Goal: Information Seeking & Learning: Find specific fact

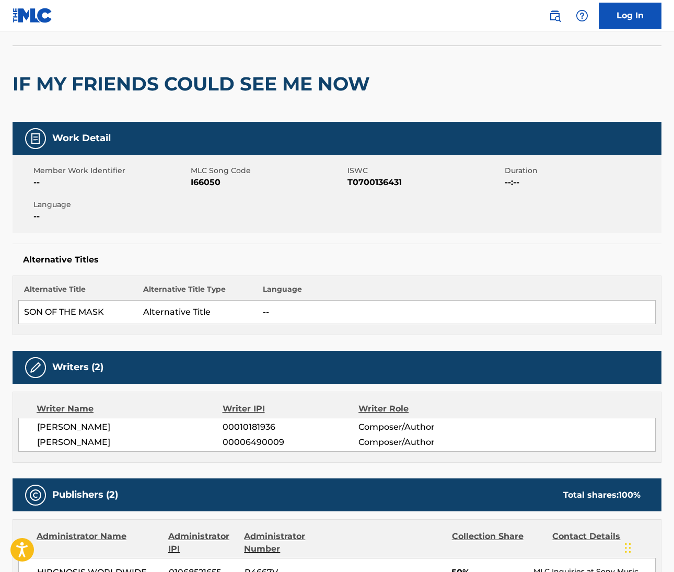
scroll to position [14, 0]
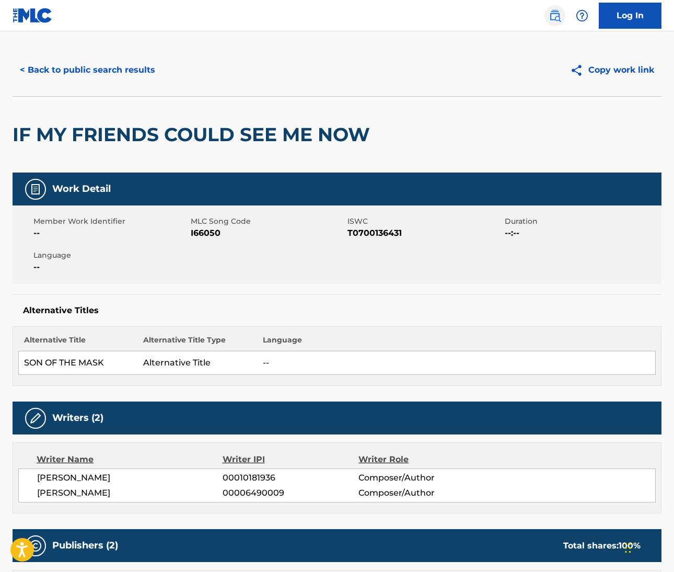
click at [564, 18] on link at bounding box center [555, 15] width 21 height 21
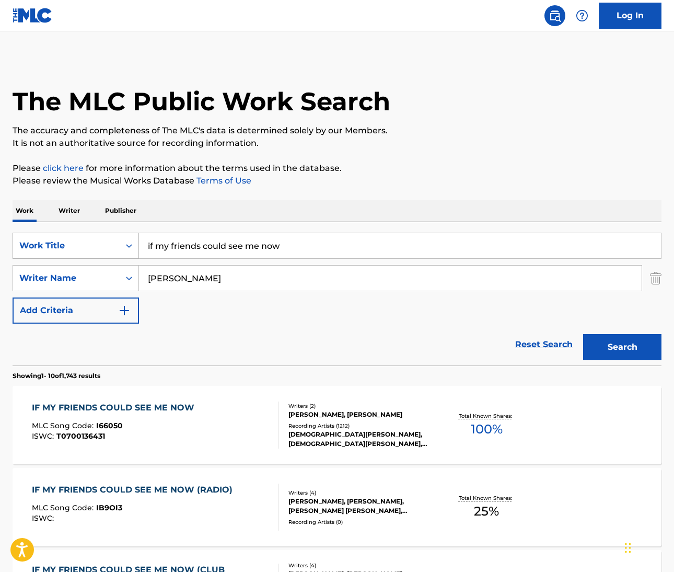
drag, startPoint x: 307, startPoint y: 251, endPoint x: 133, endPoint y: 236, distance: 174.7
click at [133, 236] on div "SearchWithCriteriafdc1d589-f11a-47c4-97ee-59a73aea3e6f Work Title if my friends…" at bounding box center [337, 246] width 649 height 26
type input "Shake Your Booty"
click at [227, 279] on input "coleman" at bounding box center [390, 277] width 503 height 25
click at [622, 347] on button "Search" at bounding box center [622, 347] width 78 height 26
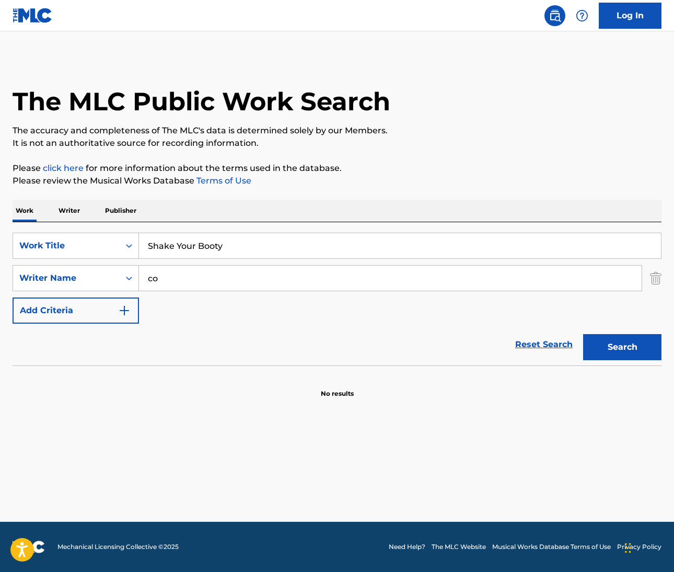
type input "c"
type input "finch"
click at [622, 347] on button "Search" at bounding box center [622, 347] width 78 height 26
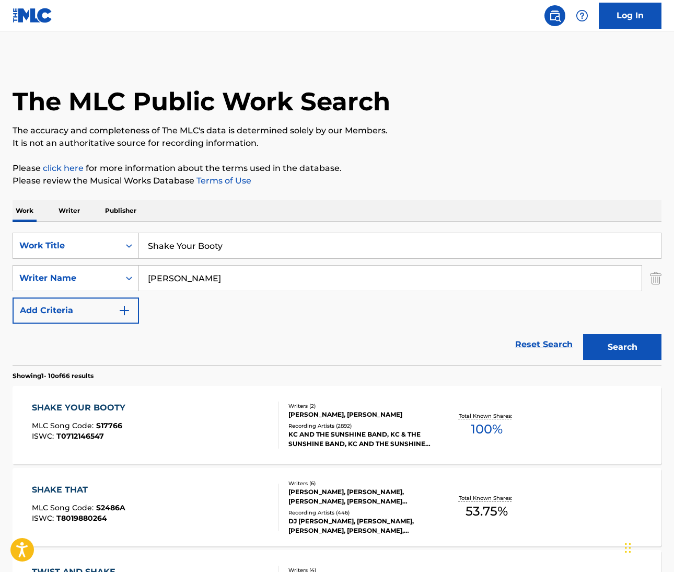
click at [111, 402] on div "SHAKE YOUR BOOTY" at bounding box center [81, 407] width 99 height 13
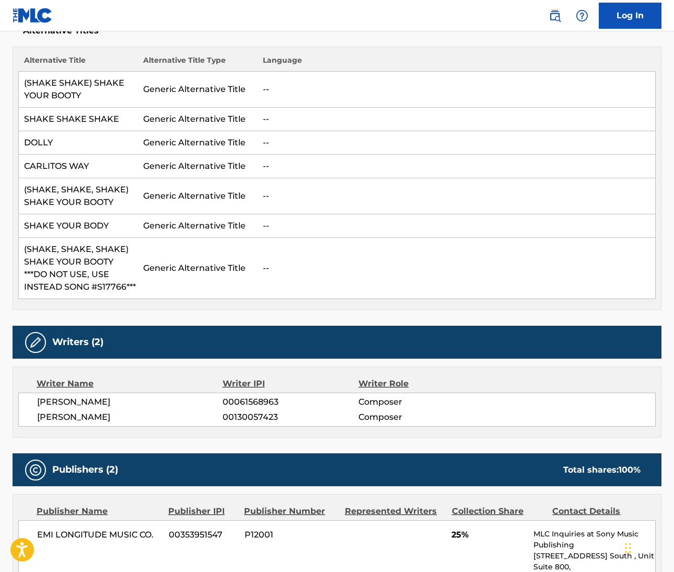
scroll to position [223, 0]
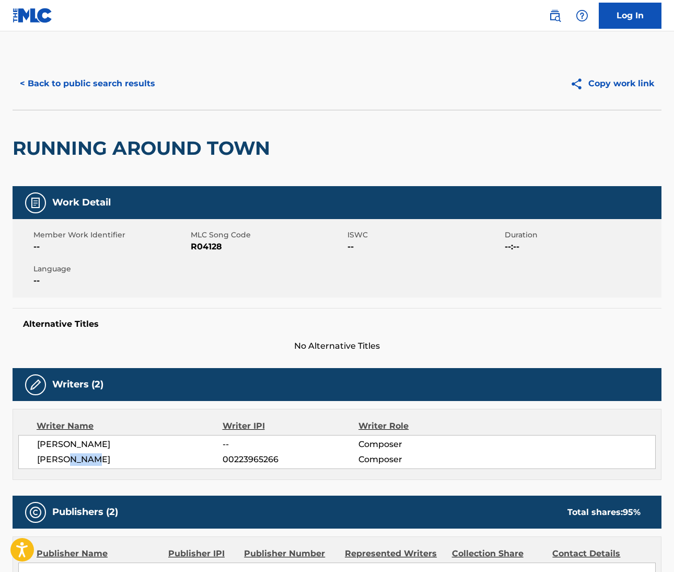
click at [115, 83] on button "< Back to public search results" at bounding box center [88, 84] width 150 height 26
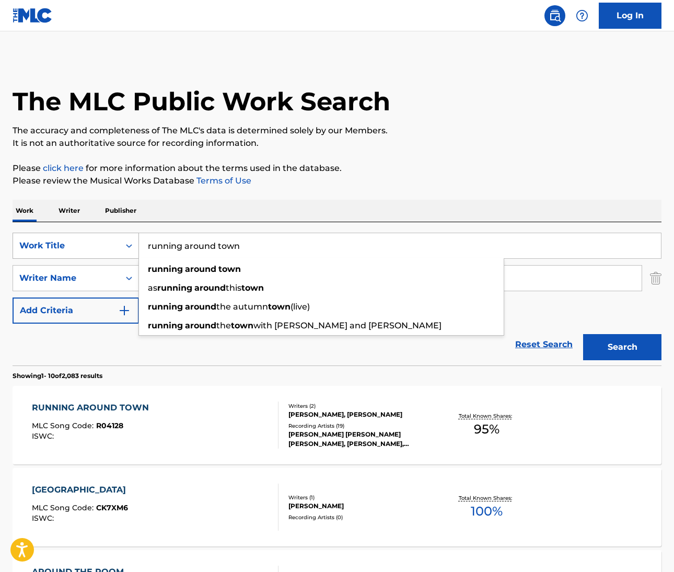
drag, startPoint x: 256, startPoint y: 245, endPoint x: 77, endPoint y: 241, distance: 179.3
click at [77, 241] on div "SearchWithCriteriab7955a7e-c482-4120-9fa4-98bf7ac3533d Work Title running aroun…" at bounding box center [337, 246] width 649 height 26
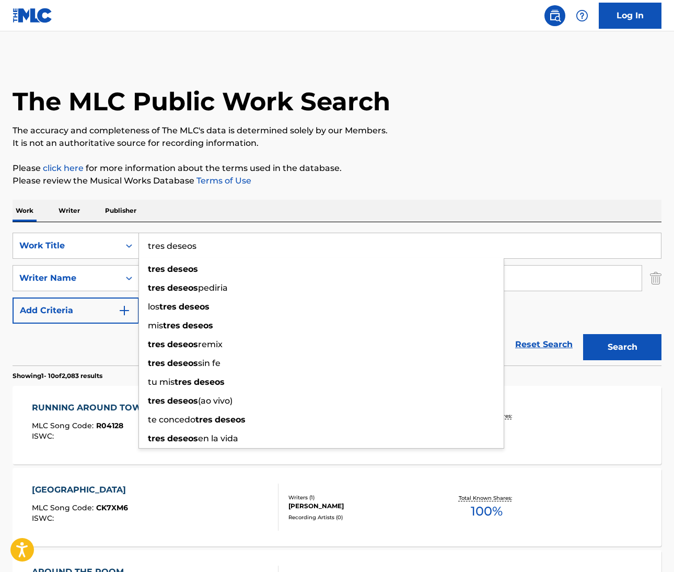
type input "tres deseos"
click at [452, 202] on div "Work Writer Publisher" at bounding box center [337, 211] width 649 height 22
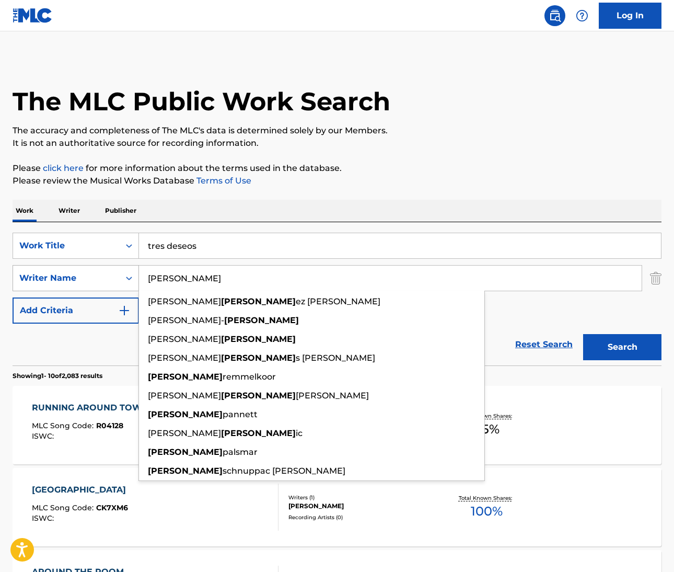
drag, startPoint x: 182, startPoint y: 276, endPoint x: 136, endPoint y: 275, distance: 46.5
click at [136, 275] on div "SearchWithCriteria8deac9b6-d00a-439b-876e-379c0fcc1b94 Writer Name [PERSON_NAME…" at bounding box center [337, 278] width 649 height 26
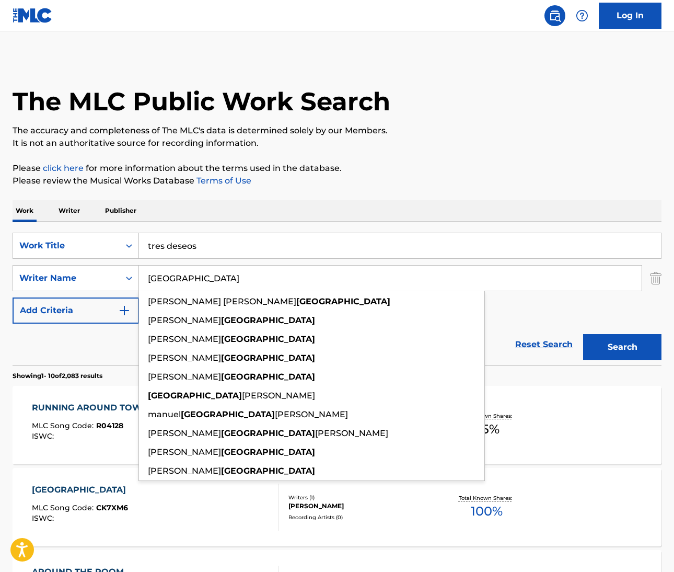
type input "[GEOGRAPHIC_DATA]"
click at [595, 300] on div "SearchWithCriteriab7955a7e-c482-4120-9fa4-98bf7ac3533d Work Title tres deseos S…" at bounding box center [337, 278] width 649 height 91
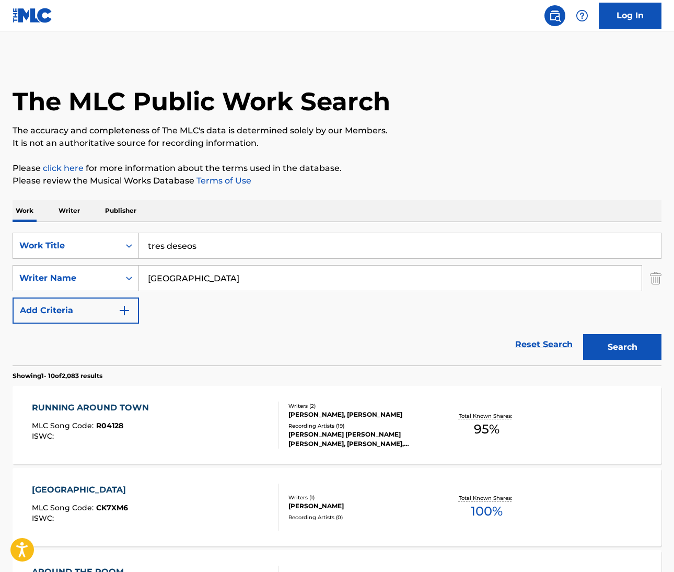
click at [611, 349] on button "Search" at bounding box center [622, 347] width 78 height 26
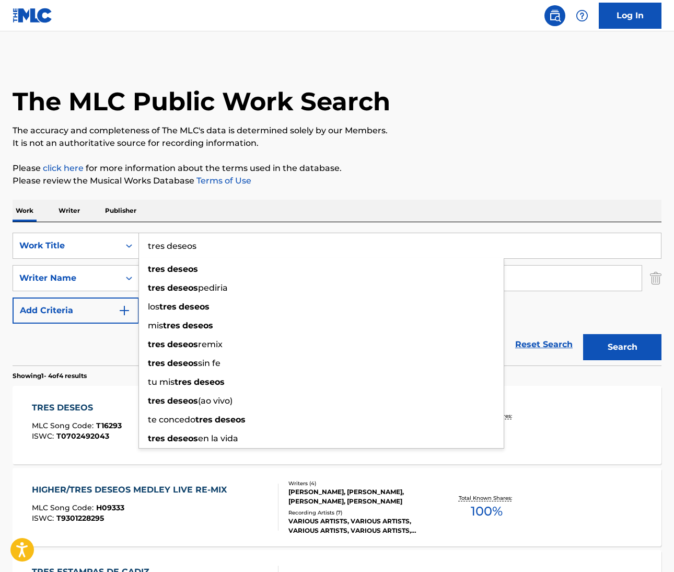
drag, startPoint x: 199, startPoint y: 250, endPoint x: 143, endPoint y: 244, distance: 56.2
click at [143, 244] on input "tres deseos" at bounding box center [400, 245] width 522 height 25
click at [192, 515] on div "ISWC : T9301228295" at bounding box center [132, 518] width 200 height 8
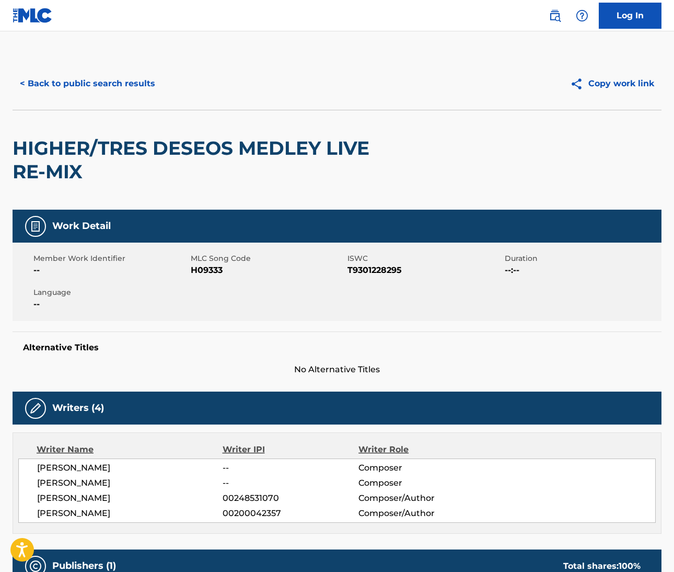
click at [192, 515] on span "LAWRENCE PAUL DERMER" at bounding box center [130, 513] width 186 height 13
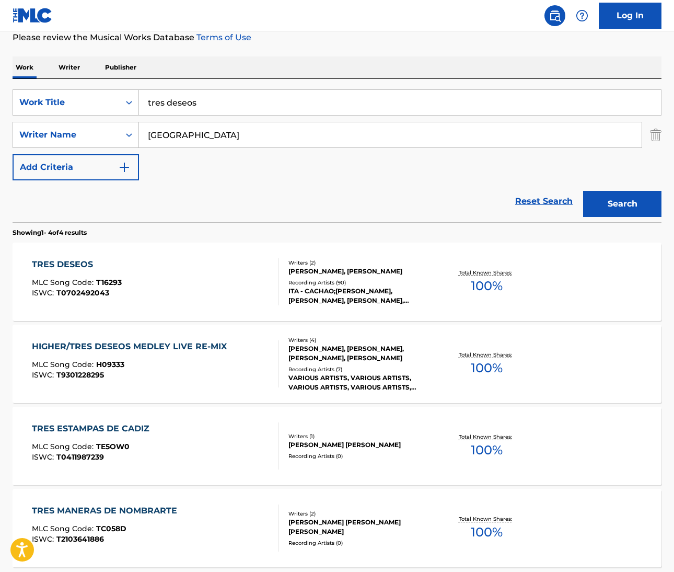
scroll to position [141, 0]
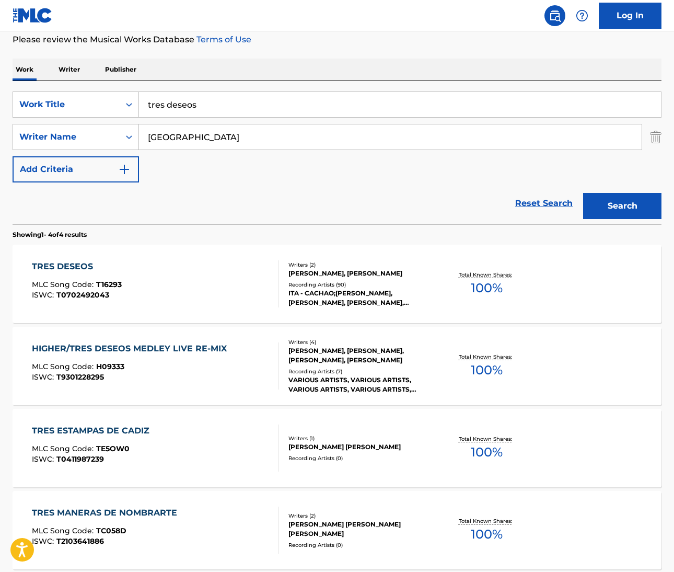
click at [74, 265] on div "TRES DESEOS" at bounding box center [77, 266] width 90 height 13
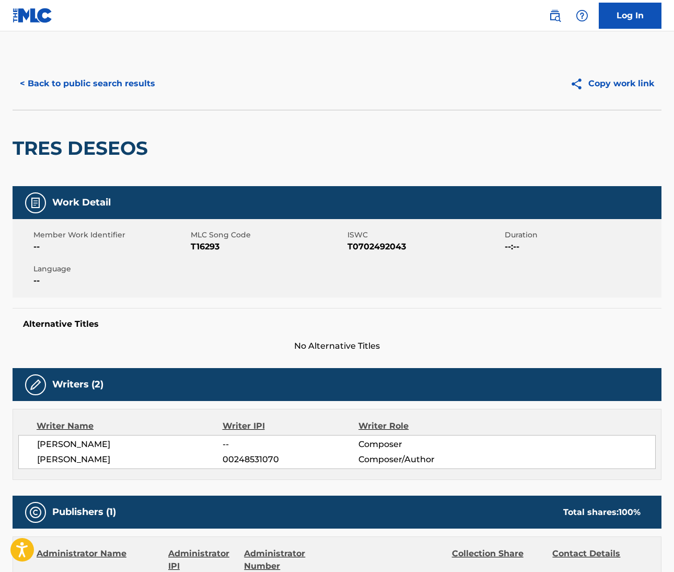
drag, startPoint x: 37, startPoint y: 441, endPoint x: 109, endPoint y: 447, distance: 73.0
click at [109, 447] on span "FLAVIO ENRIQUE SANTANDER" at bounding box center [130, 444] width 186 height 13
copy span "FLAVIO ENRIQUE"
click at [136, 447] on span "FLAVIO ENRIQUE SANTANDER" at bounding box center [130, 444] width 186 height 13
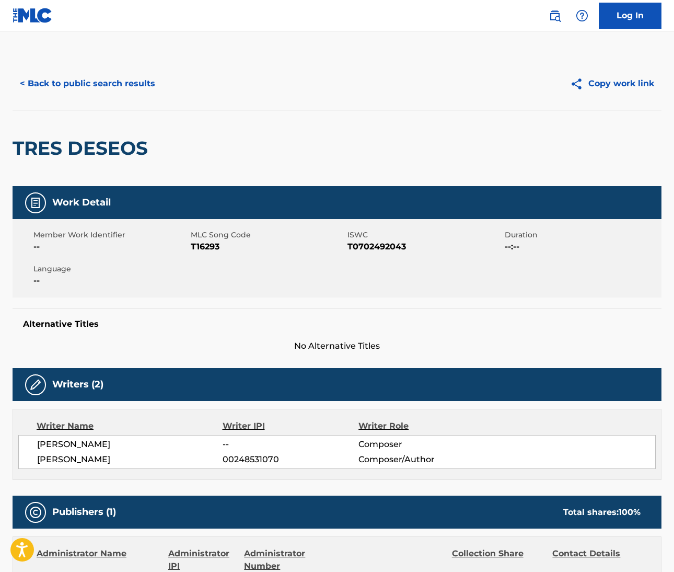
copy span "SANTANDER"
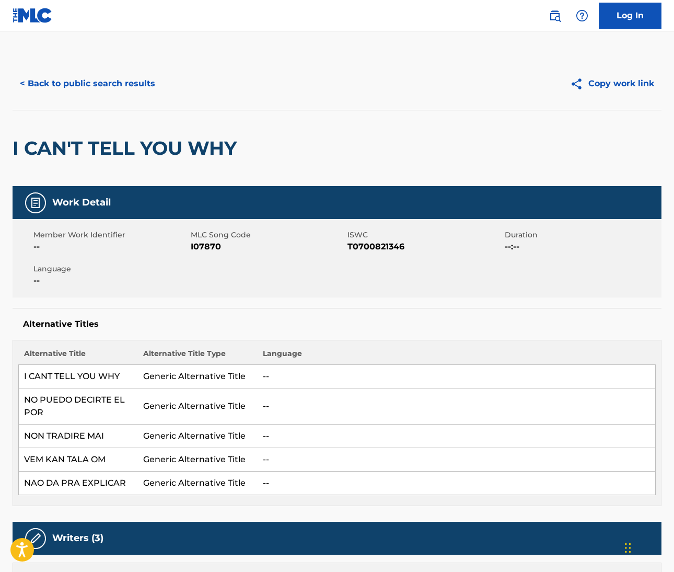
click at [554, 22] on link at bounding box center [555, 15] width 21 height 21
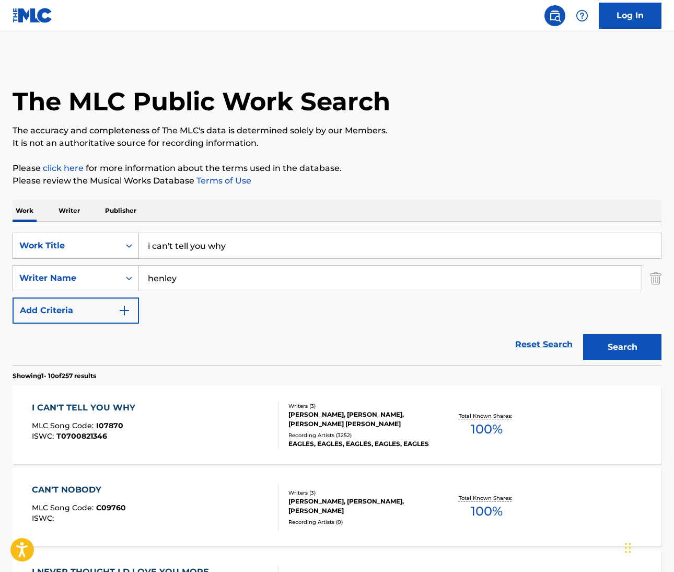
drag, startPoint x: 237, startPoint y: 253, endPoint x: 120, endPoint y: 235, distance: 117.9
click at [120, 235] on div "SearchWithCriteriaf1dcb487-e5a7-4210-a5b1-f8af5fa488e3 Work Title i can't tell …" at bounding box center [337, 246] width 649 height 26
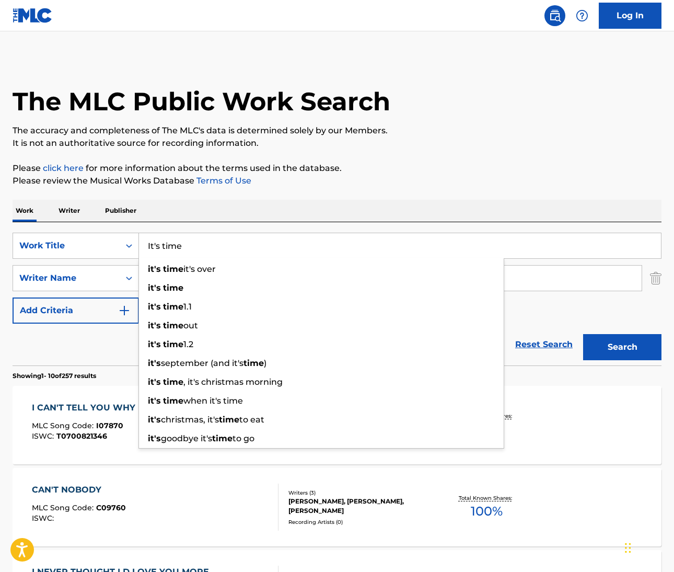
type input "It's time"
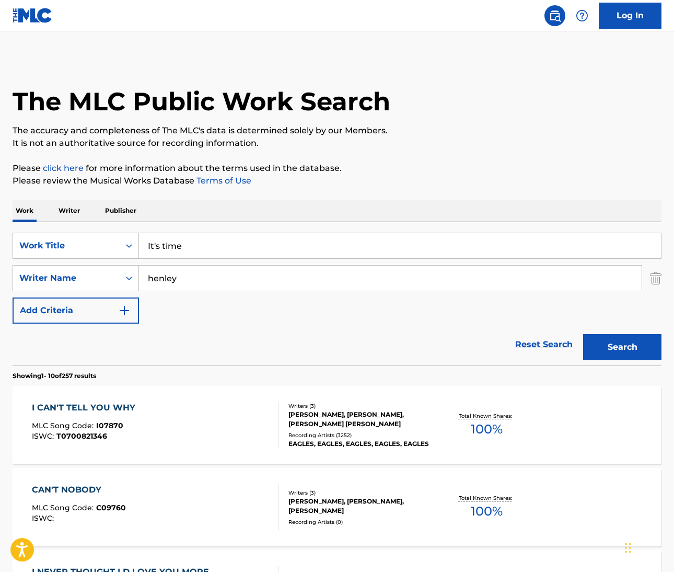
click at [153, 280] on input "henley" at bounding box center [390, 277] width 503 height 25
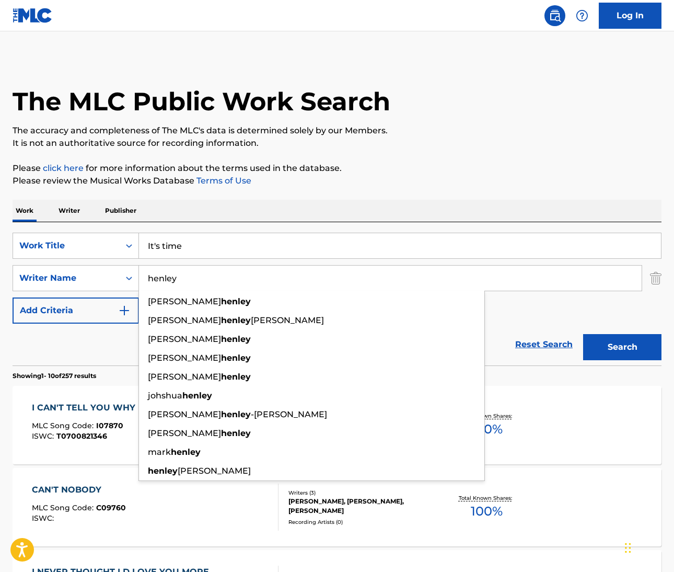
click at [153, 280] on input "henley" at bounding box center [390, 277] width 503 height 25
click at [622, 347] on button "Search" at bounding box center [622, 347] width 78 height 26
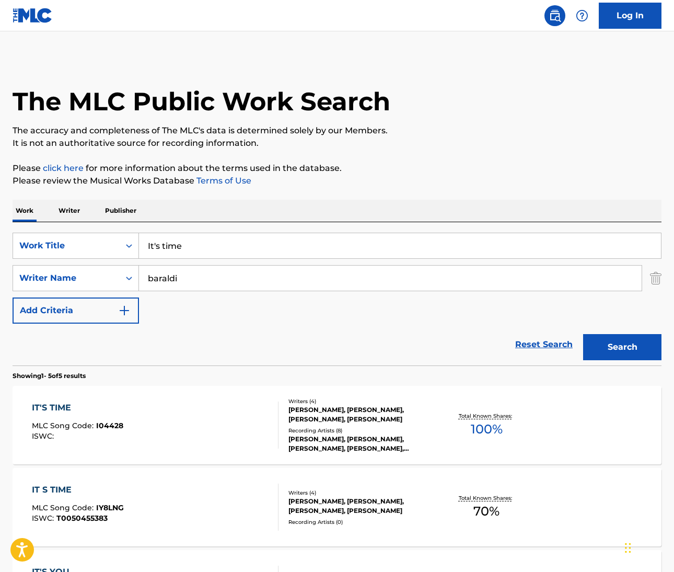
click at [163, 281] on input "baraldi" at bounding box center [390, 277] width 503 height 25
drag, startPoint x: 597, startPoint y: 296, endPoint x: 163, endPoint y: 280, distance: 434.0
click at [163, 280] on input "baraldi" at bounding box center [390, 277] width 503 height 25
paste input "B"
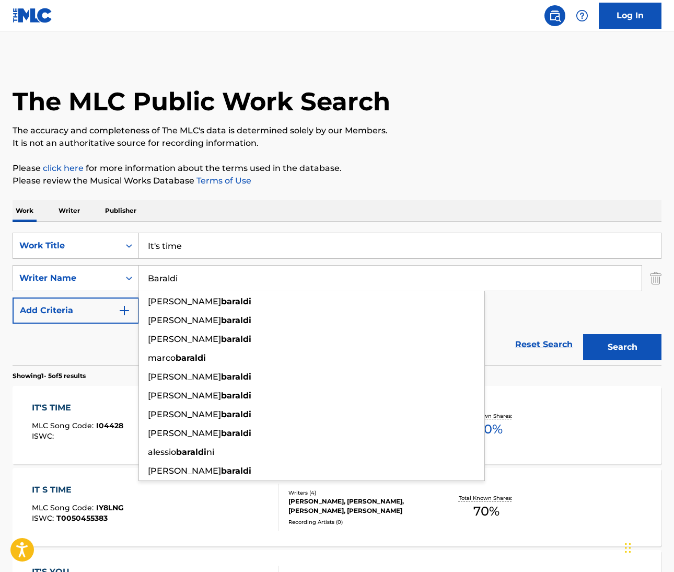
type input "Baraldi"
click at [630, 347] on button "Search" at bounding box center [622, 347] width 78 height 26
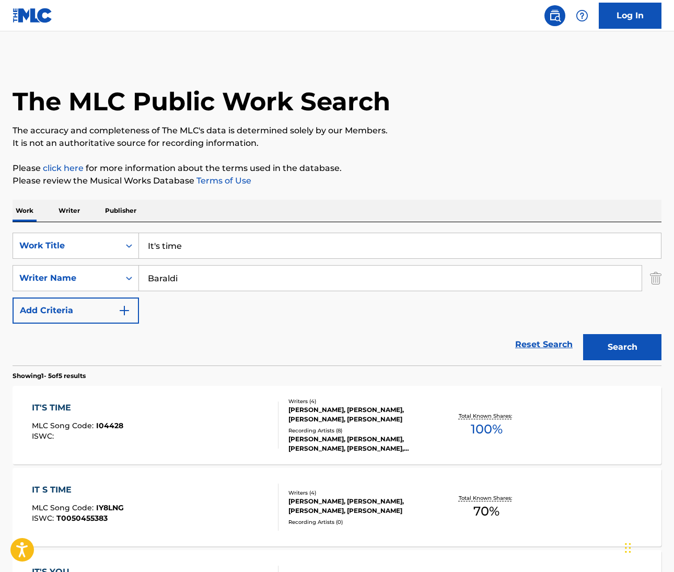
click at [66, 406] on div "IT'S TIME" at bounding box center [77, 407] width 91 height 13
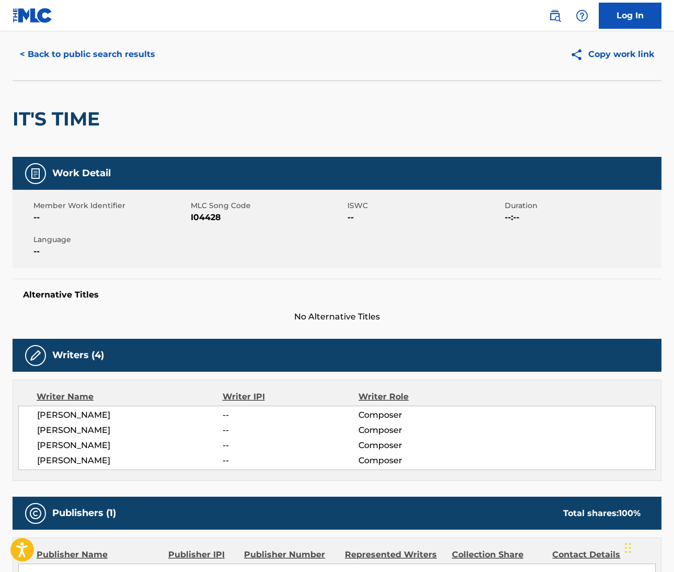
scroll to position [46, 0]
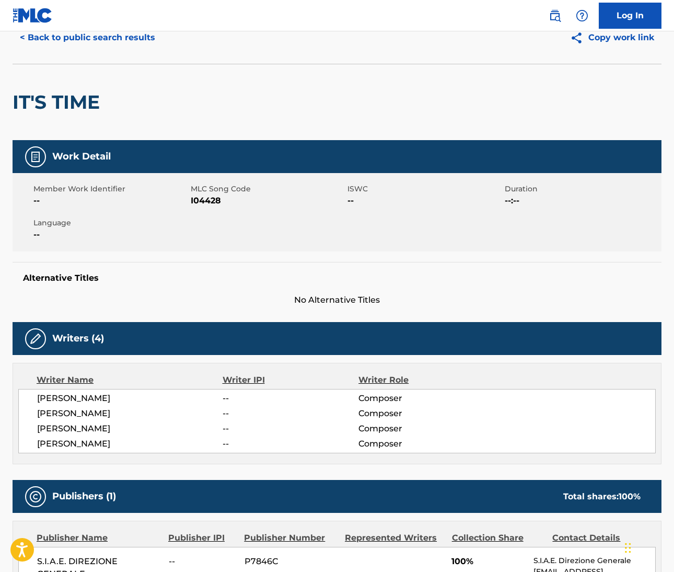
click at [64, 398] on span "DANIELE DAVOLI" at bounding box center [130, 398] width 186 height 13
click at [105, 396] on span "DANIELE DAVOLI" at bounding box center [130, 398] width 186 height 13
click at [48, 410] on span "MIRKO LIMONI" at bounding box center [130, 413] width 186 height 13
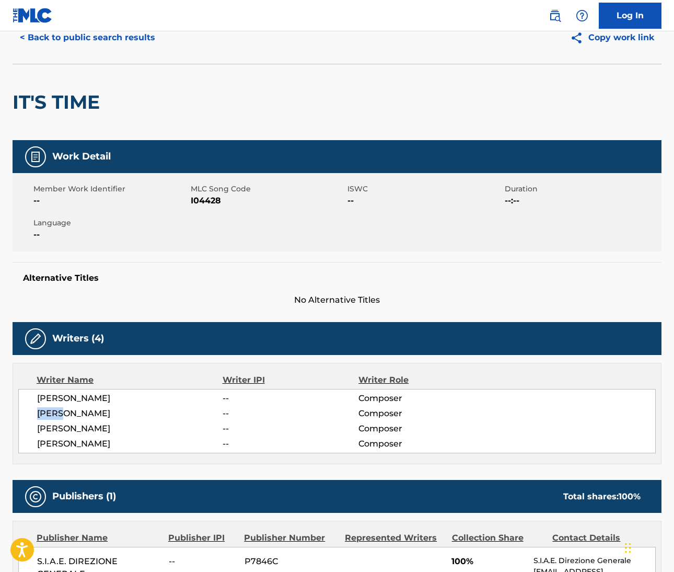
drag, startPoint x: 592, startPoint y: 291, endPoint x: 48, endPoint y: 410, distance: 556.9
click at [48, 410] on span "MIRKO LIMONI" at bounding box center [130, 413] width 186 height 13
click at [82, 410] on span "MIRKO LIMONI" at bounding box center [130, 413] width 186 height 13
click at [63, 424] on span "ALESSANDRO BARALDI" at bounding box center [130, 428] width 186 height 13
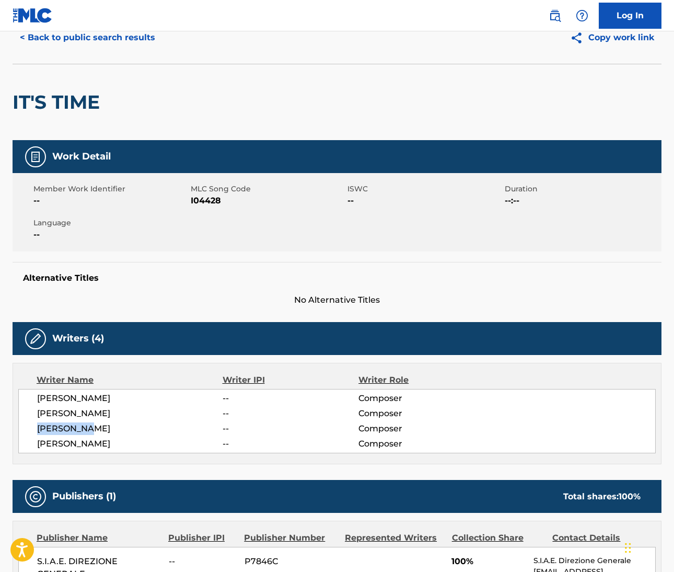
click at [63, 424] on span "ALESSANDRO BARALDI" at bounding box center [130, 428] width 186 height 13
click at [113, 431] on span "ALESSANDRO BARALDI" at bounding box center [130, 428] width 186 height 13
click at [56, 448] on span "VALERIO SEMPLICI" at bounding box center [130, 443] width 186 height 13
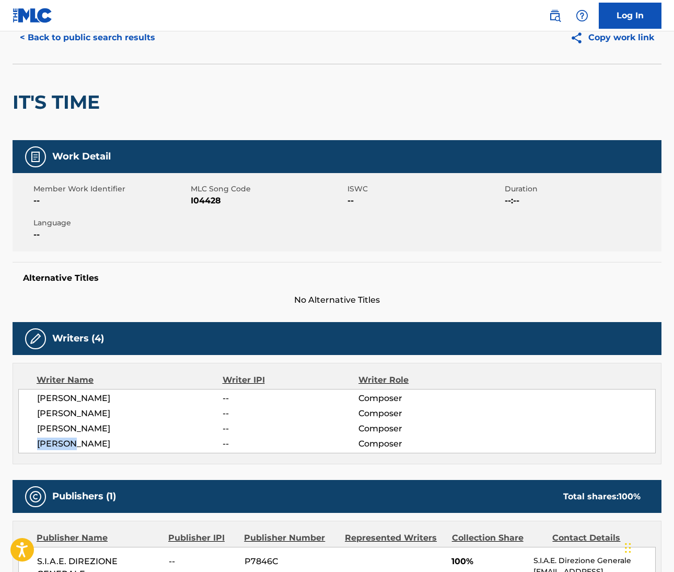
click at [89, 439] on span "VALERIO SEMPLICI" at bounding box center [130, 443] width 186 height 13
drag, startPoint x: 668, startPoint y: 439, endPoint x: 89, endPoint y: 439, distance: 579.0
click at [89, 439] on span "VALERIO SEMPLICI" at bounding box center [130, 443] width 186 height 13
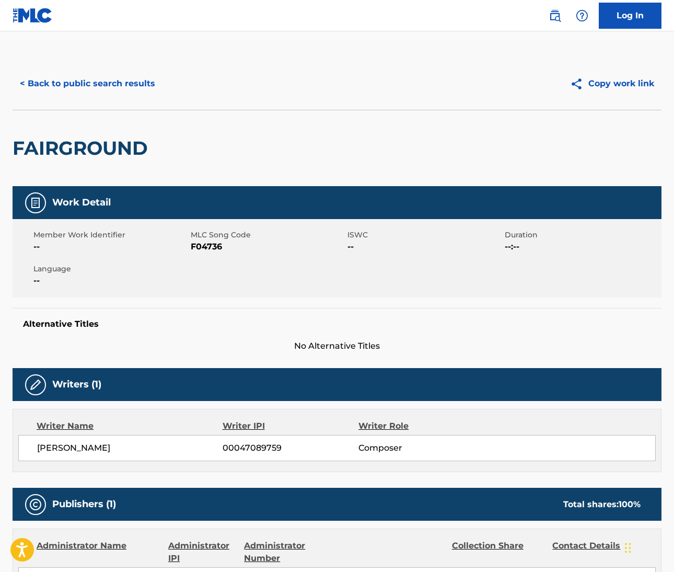
click at [549, 15] on img at bounding box center [555, 15] width 13 height 13
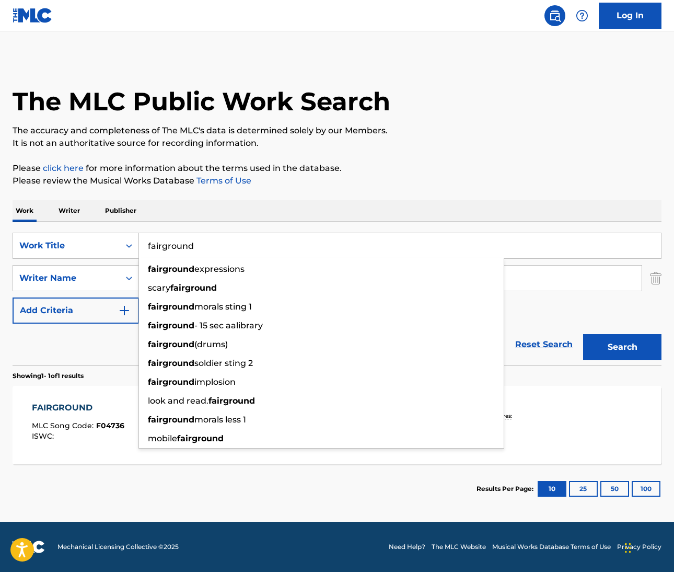
drag, startPoint x: 202, startPoint y: 248, endPoint x: 93, endPoint y: 229, distance: 110.8
click at [93, 229] on div "SearchWithCriteriacdfdfd78-0a15-4e99-990c-bf7edbeb277b Work Title fairground fa…" at bounding box center [337, 293] width 649 height 143
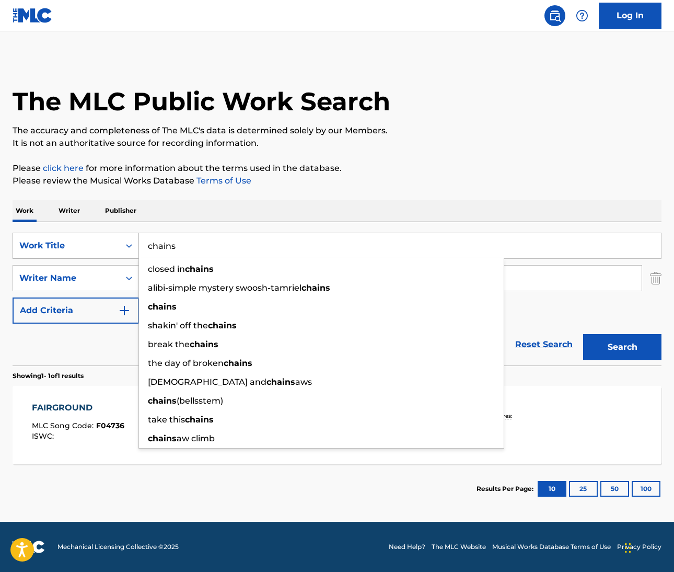
type input "chains"
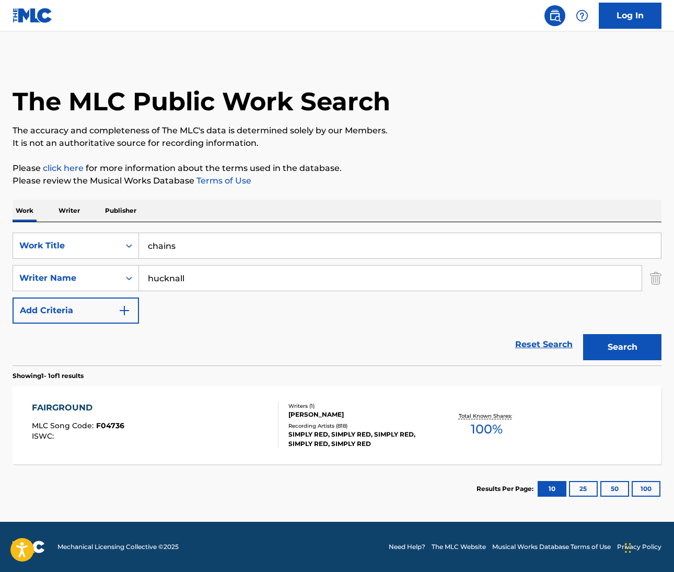
click at [174, 283] on input "hucknall" at bounding box center [390, 277] width 503 height 25
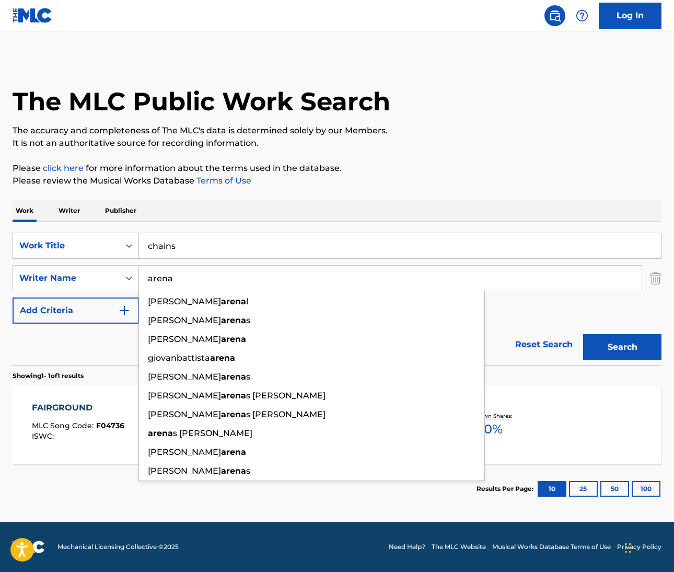
type input "arena"
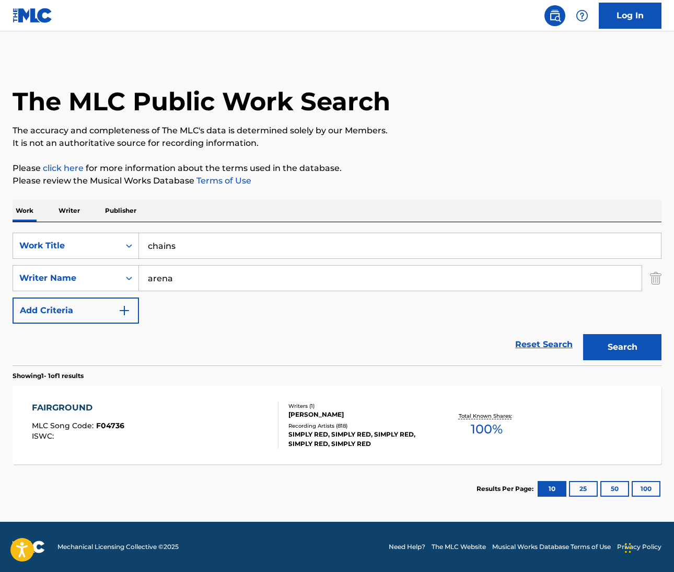
click at [566, 307] on div "SearchWithCriteriacdfdfd78-0a15-4e99-990c-bf7edbeb277b Work Title chains Search…" at bounding box center [337, 278] width 649 height 91
click at [626, 341] on button "Search" at bounding box center [622, 347] width 78 height 26
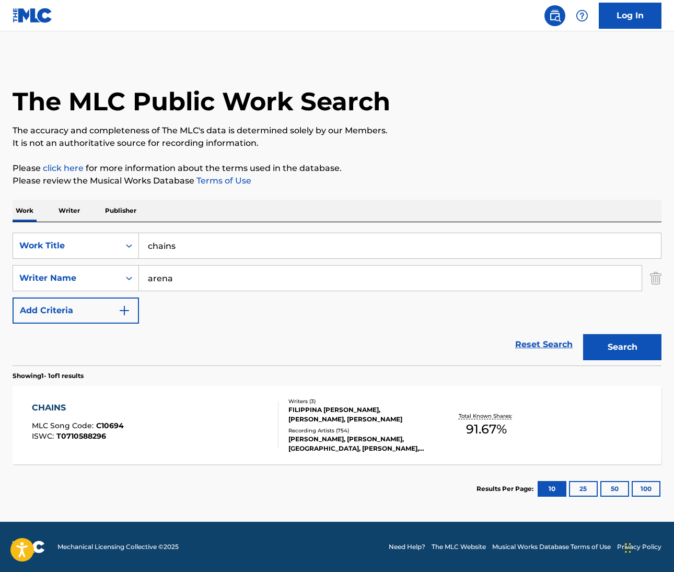
click at [49, 412] on div "CHAINS" at bounding box center [78, 407] width 92 height 13
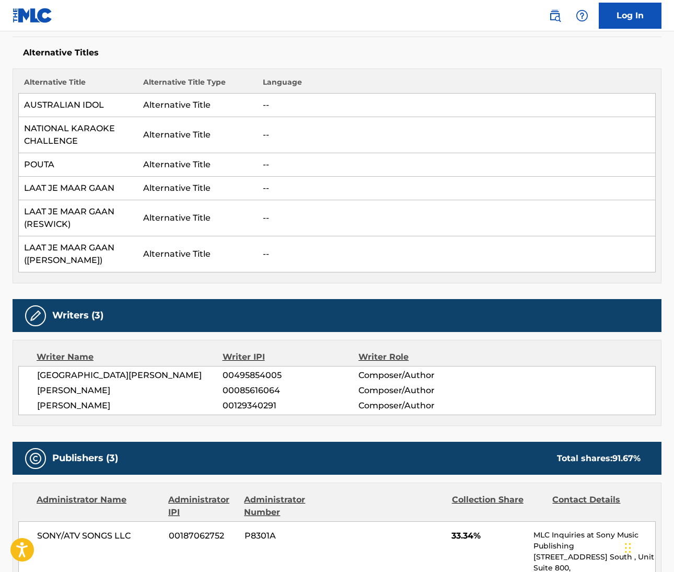
scroll to position [325, 0]
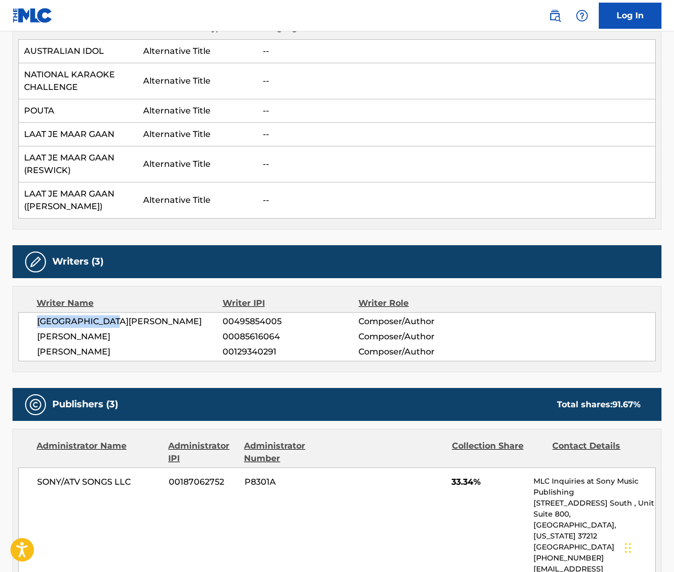
drag, startPoint x: 36, startPoint y: 321, endPoint x: 105, endPoint y: 325, distance: 69.1
click at [105, 325] on div "FILIPPINA LYDIA ARENA 00495854005 Composer/Author PAMELA P. RESWICK 00085616064…" at bounding box center [337, 336] width 638 height 49
copy span "FILIPPINA LYDIA"
click at [130, 323] on span "FILIPPINA LYDIA ARENA" at bounding box center [130, 321] width 186 height 13
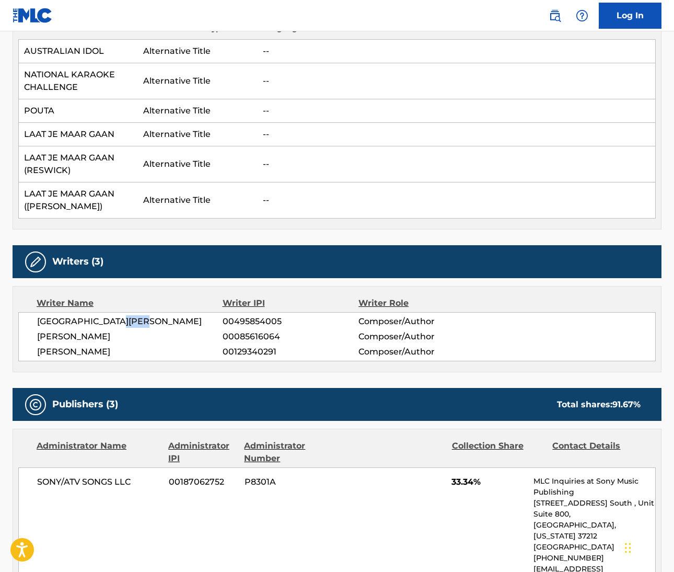
copy span "ARENA"
drag, startPoint x: 614, startPoint y: 192, endPoint x: 55, endPoint y: 332, distance: 575.4
click at [57, 328] on div "FILIPPINA LYDIA ARENA 00495854005 Composer/Author PAMELA P. RESWICK 00085616064…" at bounding box center [337, 336] width 638 height 49
drag, startPoint x: 37, startPoint y: 337, endPoint x: 84, endPoint y: 340, distance: 47.1
click at [84, 340] on span "PAMELA P. RESWICK" at bounding box center [130, 336] width 186 height 13
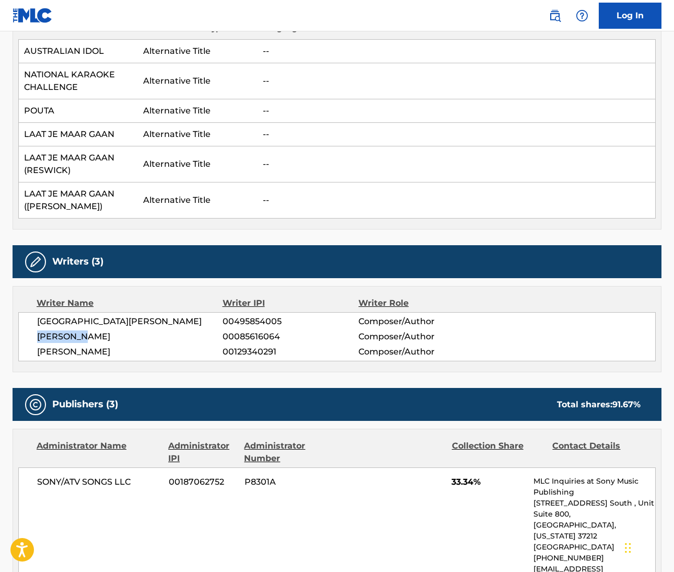
copy span "PAMELA P."
click at [118, 335] on span "PAMELA P. RESWICK" at bounding box center [130, 336] width 186 height 13
copy span "RESWICK"
drag, startPoint x: 38, startPoint y: 349, endPoint x: 92, endPoint y: 358, distance: 55.6
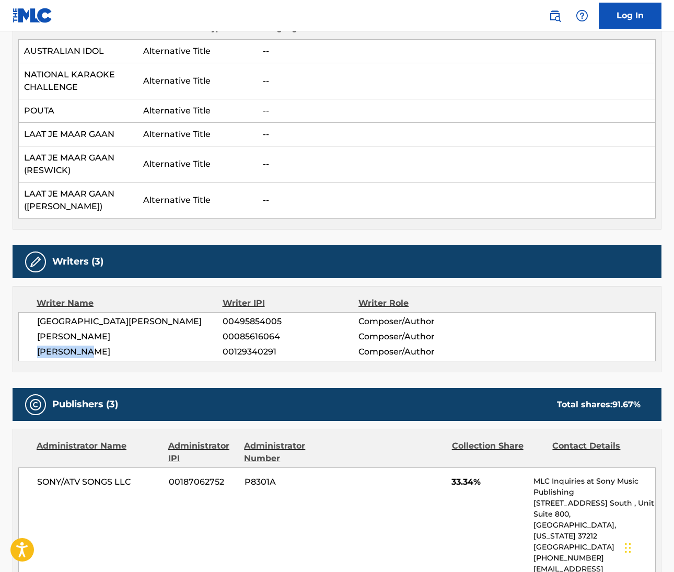
click at [88, 353] on span "STEPHEN E. WERFEL" at bounding box center [130, 351] width 186 height 13
copy span "STEPHEN E."
click at [115, 349] on span "STEPHEN E. WERFEL" at bounding box center [130, 351] width 186 height 13
copy span "WERFEL"
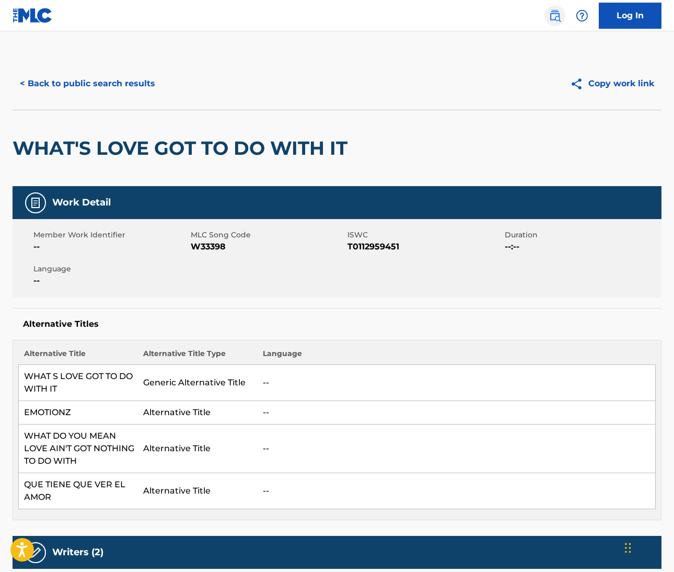
click at [558, 17] on img at bounding box center [555, 15] width 13 height 13
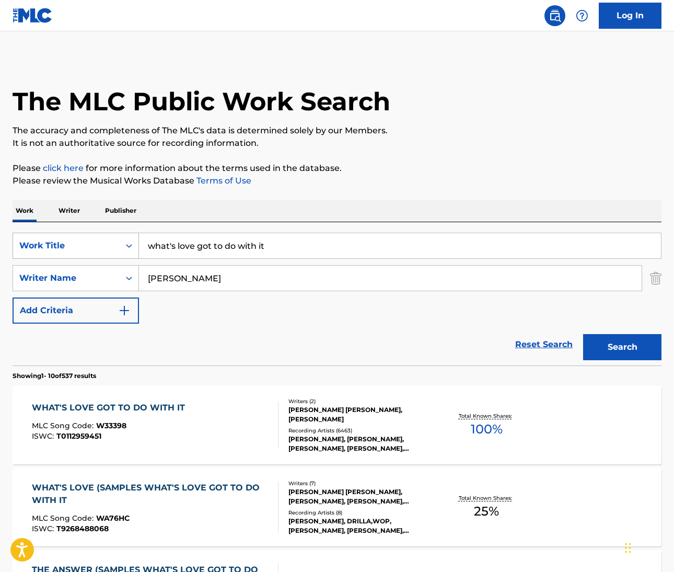
drag, startPoint x: 273, startPoint y: 247, endPoint x: 95, endPoint y: 240, distance: 178.3
click at [95, 240] on div "SearchWithCriteria6dcba8b2-c2fb-42cc-a8f0-95aee1dfb893 Work Title what's love g…" at bounding box center [337, 246] width 649 height 26
type input "no frills love"
click at [153, 286] on input "[PERSON_NAME]" at bounding box center [390, 277] width 503 height 25
click at [153, 286] on input "britten" at bounding box center [390, 277] width 503 height 25
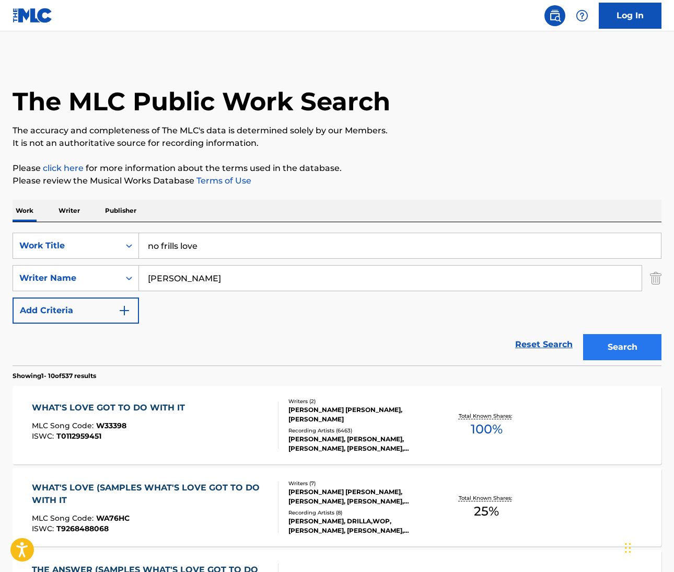
type input "baker"
click at [615, 353] on button "Search" at bounding box center [622, 347] width 78 height 26
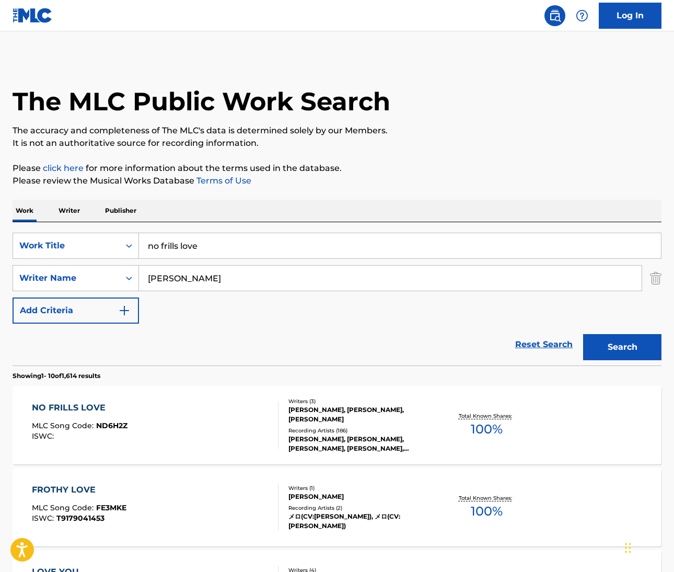
click at [52, 402] on div "NO FRILLS LOVE" at bounding box center [80, 407] width 96 height 13
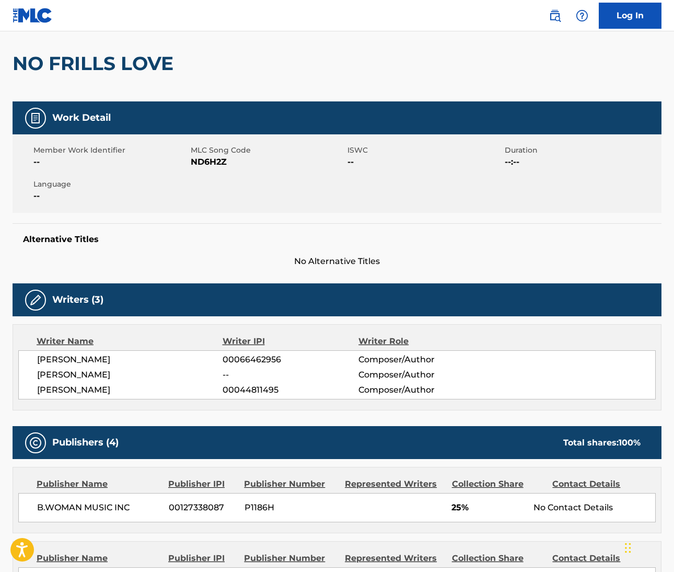
scroll to position [101, 0]
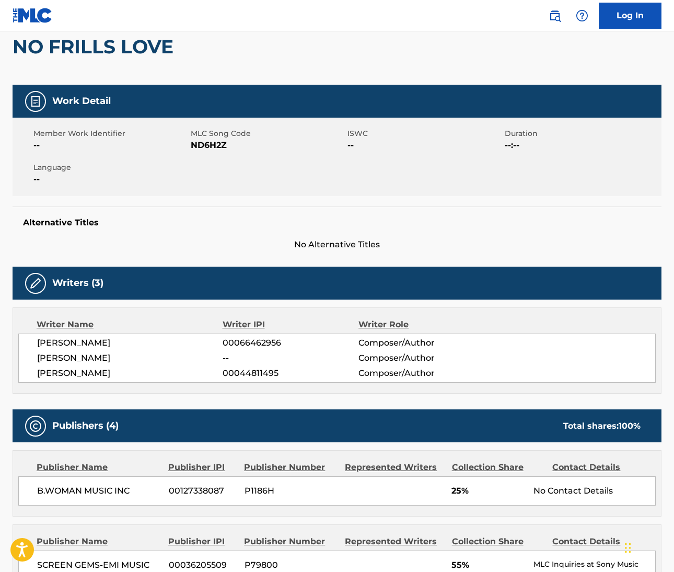
click at [48, 345] on span "TINA BAKER" at bounding box center [130, 343] width 186 height 13
copy span "TINA"
click at [82, 344] on span "TINA BAKER" at bounding box center [130, 343] width 186 height 13
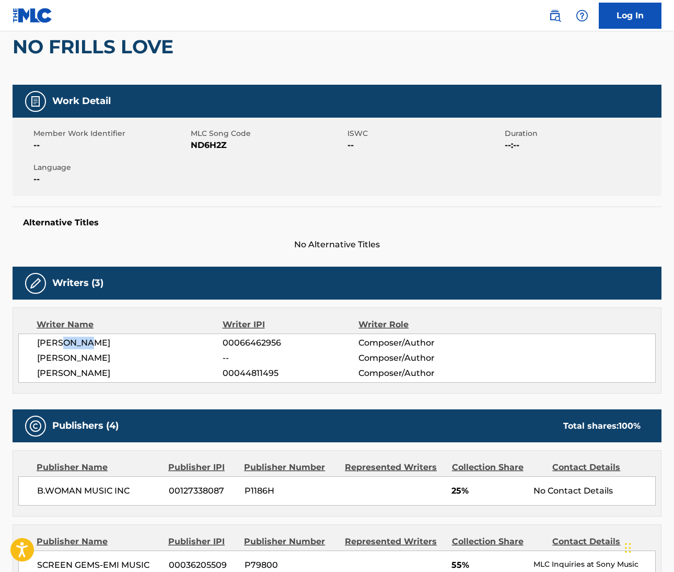
copy span "BAKER"
click at [44, 365] on div "TINA BAKER 00066462956 Composer/Author GARY HENRY -- Composer/Author ARTHUR H B…" at bounding box center [337, 357] width 638 height 49
click at [42, 360] on span "GARY HENRY" at bounding box center [130, 358] width 186 height 13
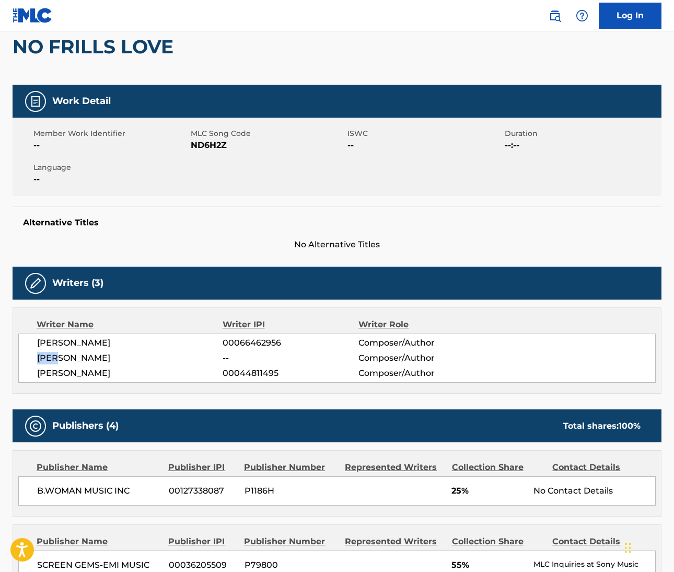
copy span "GARY"
drag, startPoint x: 39, startPoint y: 371, endPoint x: 101, endPoint y: 387, distance: 64.4
click at [82, 371] on span "ARTHUR H BAKER" at bounding box center [130, 373] width 186 height 13
copy span "ARTHUR H"
click at [76, 357] on span "GARY HENRY" at bounding box center [130, 358] width 186 height 13
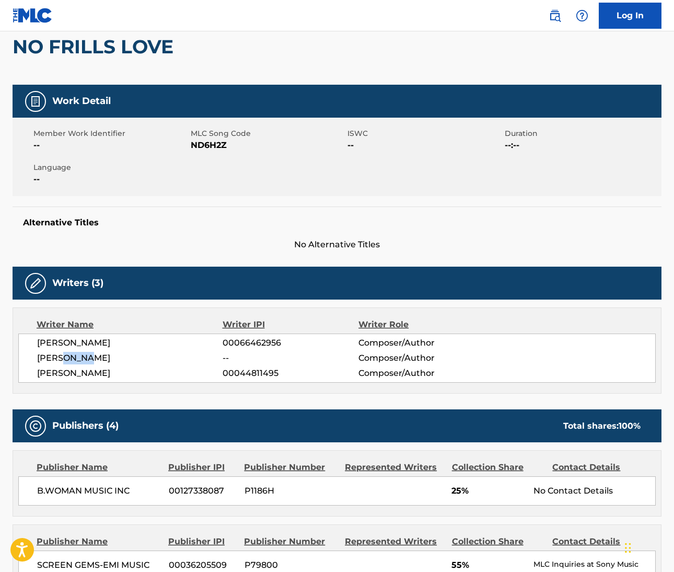
click at [76, 356] on span "GARY HENRY" at bounding box center [130, 358] width 186 height 13
copy span "HENRY"
click at [340, 66] on div "NO FRILLS LOVE" at bounding box center [337, 46] width 649 height 76
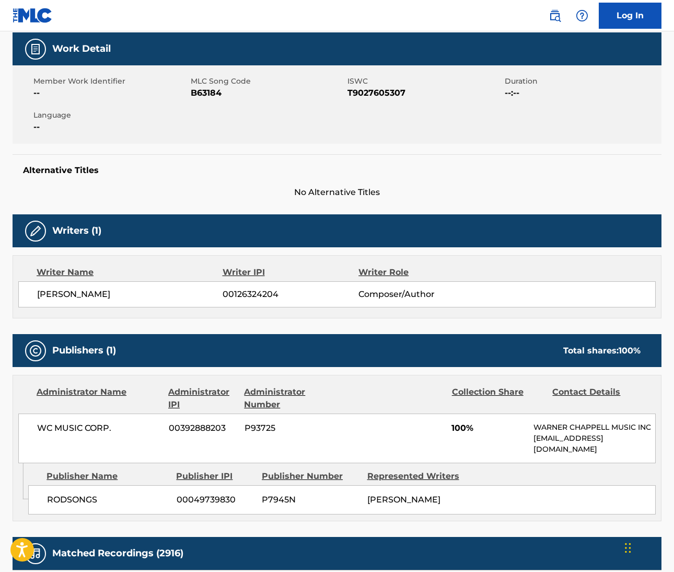
click at [550, 17] on img at bounding box center [555, 15] width 13 height 13
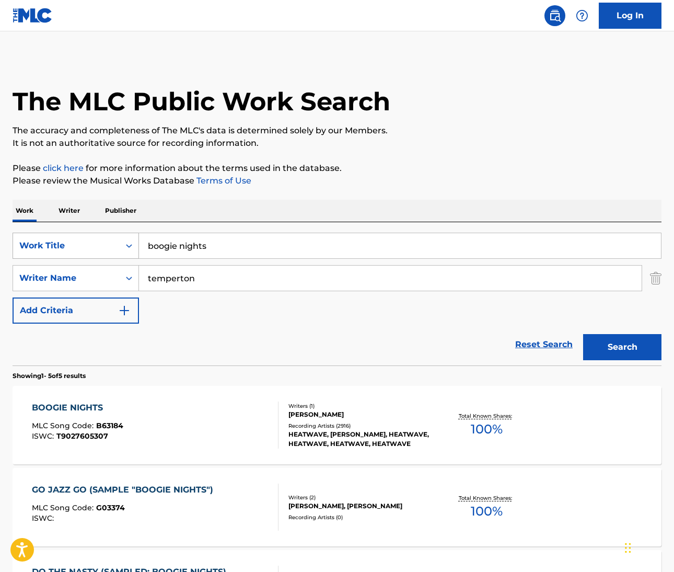
drag, startPoint x: 213, startPoint y: 245, endPoint x: 112, endPoint y: 241, distance: 100.4
click at [112, 241] on div "SearchWithCriteria77d86c53-fae2-4ff6-bb80-8d530066a7d1 Work Title boogie nights" at bounding box center [337, 246] width 649 height 26
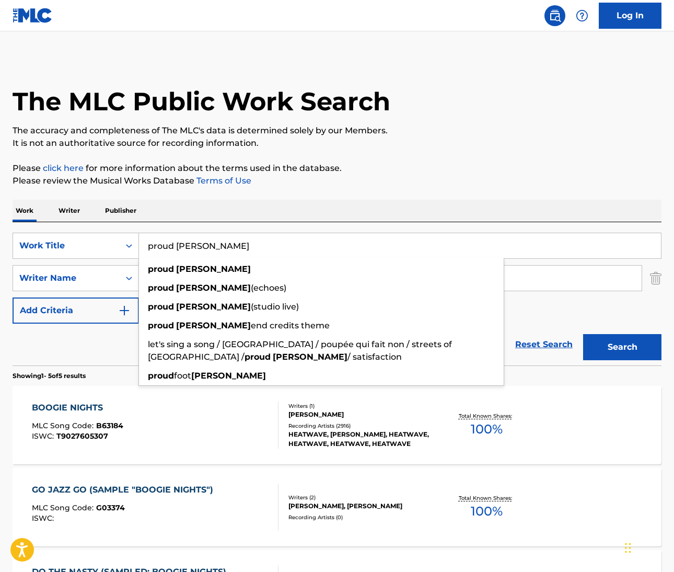
type input "proud [PERSON_NAME]"
click at [396, 213] on div "Work Writer Publisher" at bounding box center [337, 211] width 649 height 22
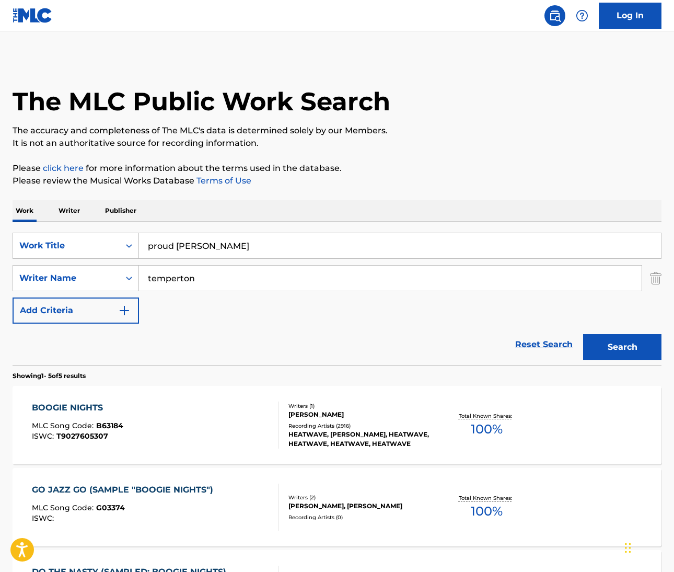
click at [179, 278] on input "temperton" at bounding box center [390, 277] width 503 height 25
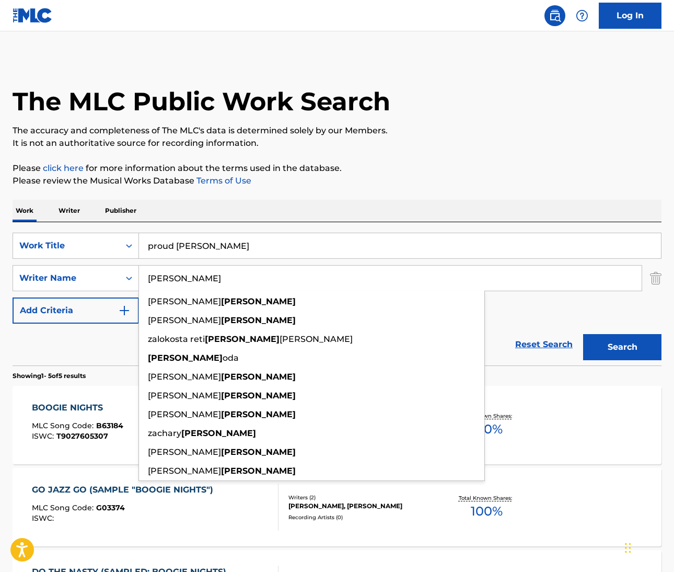
type input "[PERSON_NAME]"
click at [552, 246] on input "proud [PERSON_NAME]" at bounding box center [400, 245] width 522 height 25
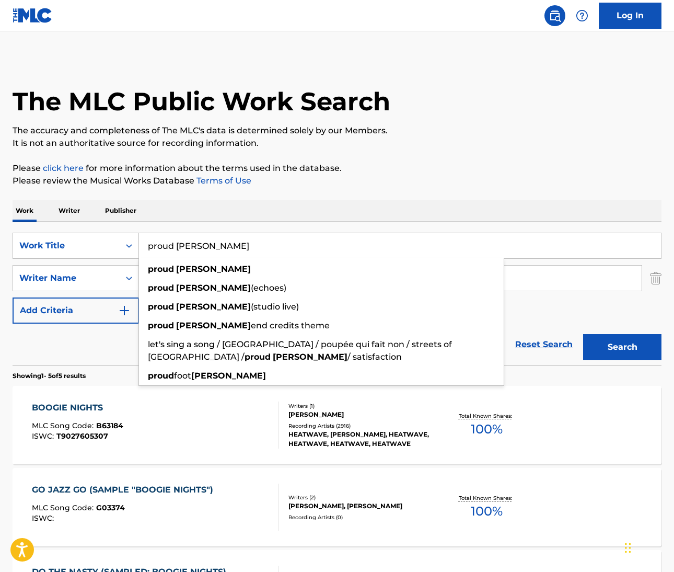
drag, startPoint x: 518, startPoint y: 284, endPoint x: 597, endPoint y: 185, distance: 127.2
click at [597, 185] on p "Please review the Musical Works Database Terms of Use" at bounding box center [337, 181] width 649 height 13
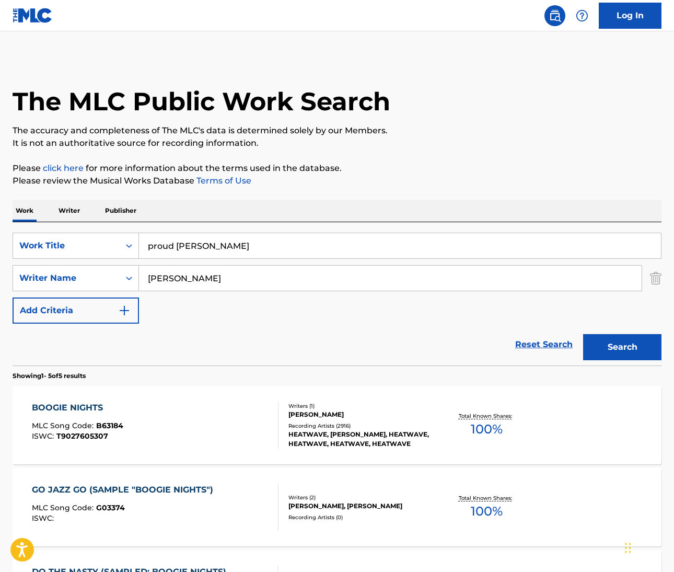
click at [632, 350] on button "Search" at bounding box center [622, 347] width 78 height 26
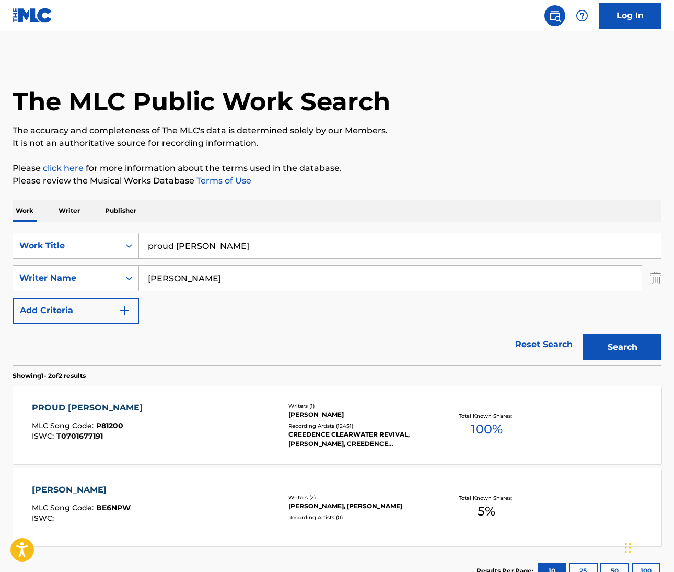
click at [76, 407] on div "PROUD MARY" at bounding box center [90, 407] width 116 height 13
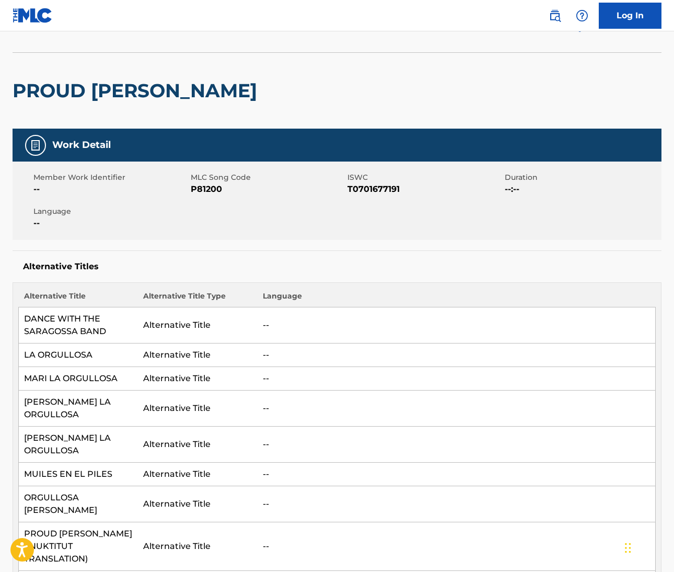
scroll to position [55, 0]
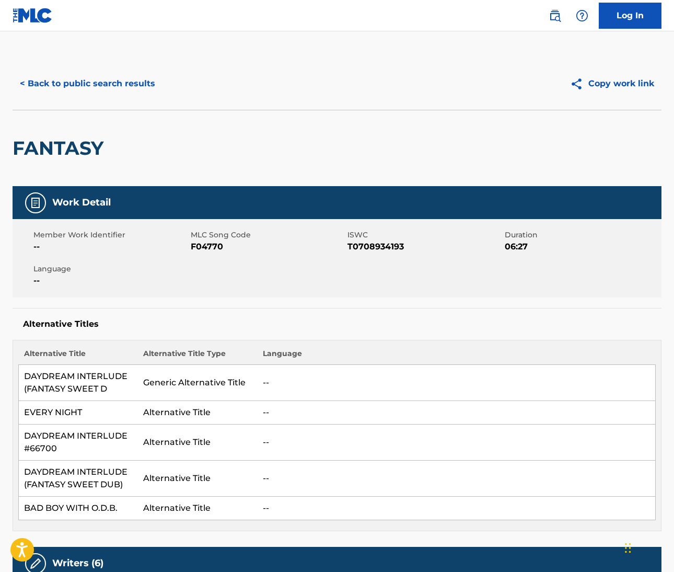
click at [555, 16] on img at bounding box center [555, 15] width 13 height 13
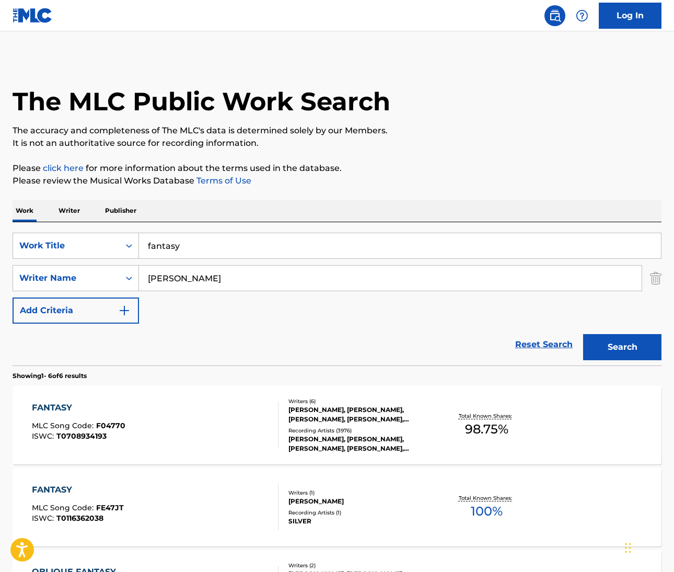
drag, startPoint x: 183, startPoint y: 249, endPoint x: 148, endPoint y: 242, distance: 35.7
click at [148, 242] on input "fantasy" at bounding box center [400, 245] width 522 height 25
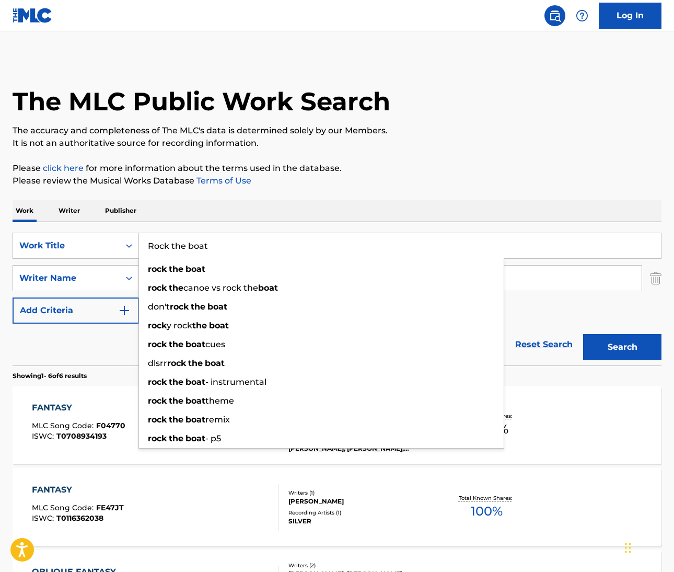
type input "Rock the boat"
click at [452, 174] on p "Please click here for more information about the terms used in the database." at bounding box center [337, 168] width 649 height 13
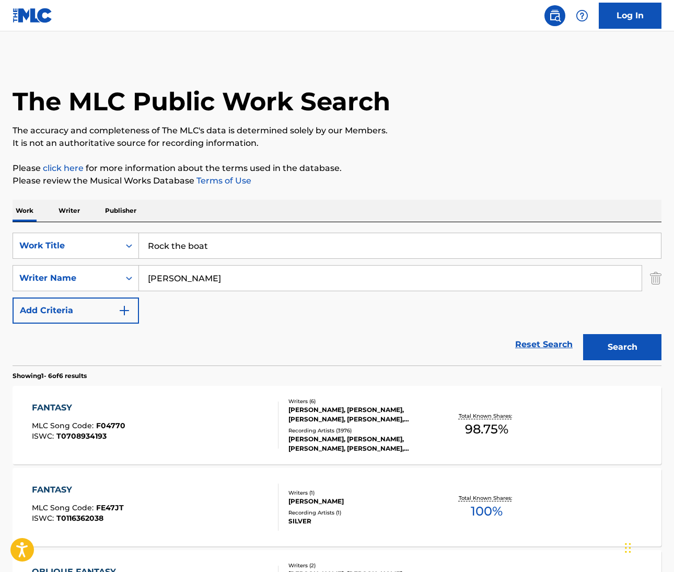
click at [164, 279] on input "[PERSON_NAME]" at bounding box center [390, 277] width 503 height 25
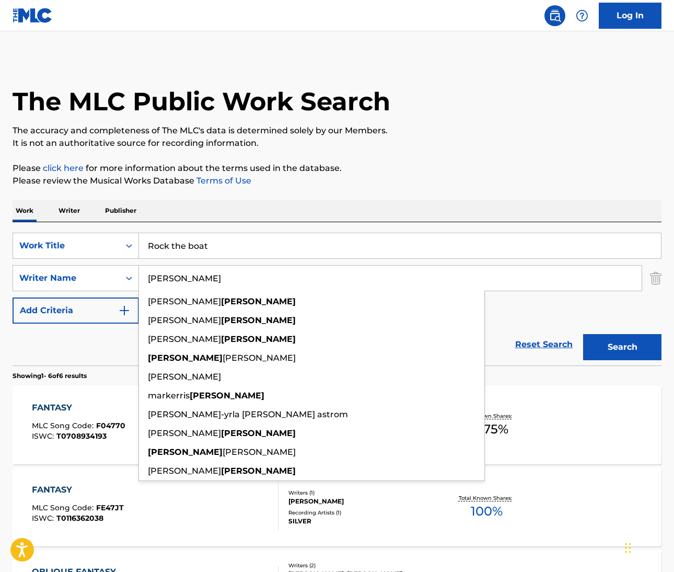
type input "[PERSON_NAME]"
click at [622, 347] on button "Search" at bounding box center [622, 347] width 78 height 26
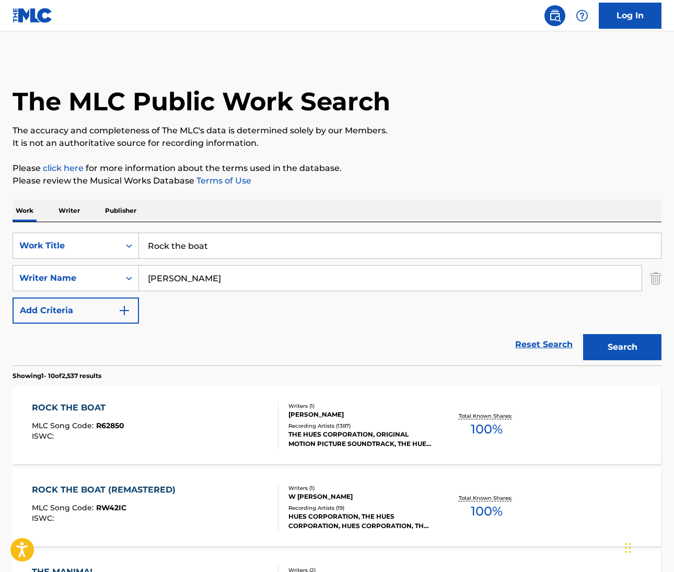
click at [98, 407] on div "ROCK THE BOAT" at bounding box center [78, 407] width 92 height 13
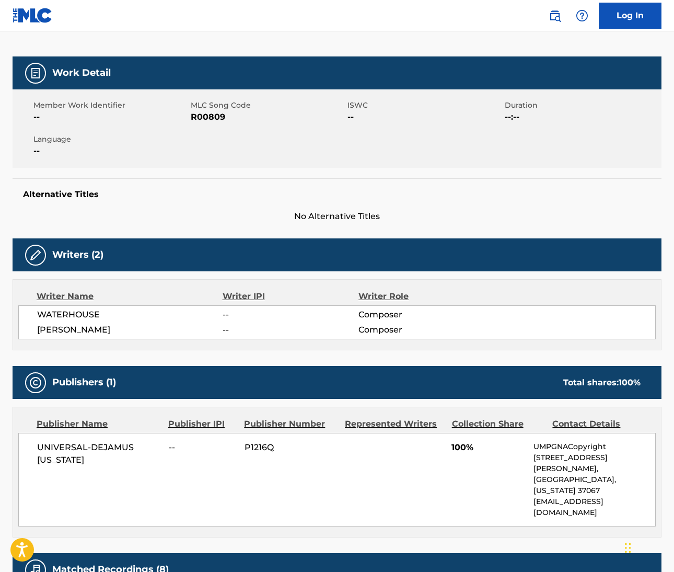
click at [555, 13] on img at bounding box center [555, 15] width 13 height 13
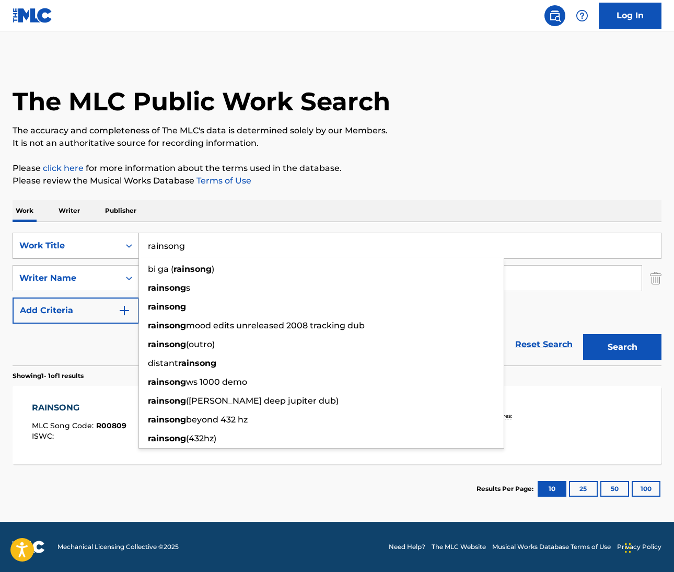
drag, startPoint x: 192, startPoint y: 244, endPoint x: 114, endPoint y: 244, distance: 77.9
click at [114, 244] on div "SearchWithCriteriaeb11bebd-b17f-4b81-aba6-1f2fd0a677a4 Work Title rainsong bi g…" at bounding box center [337, 246] width 649 height 26
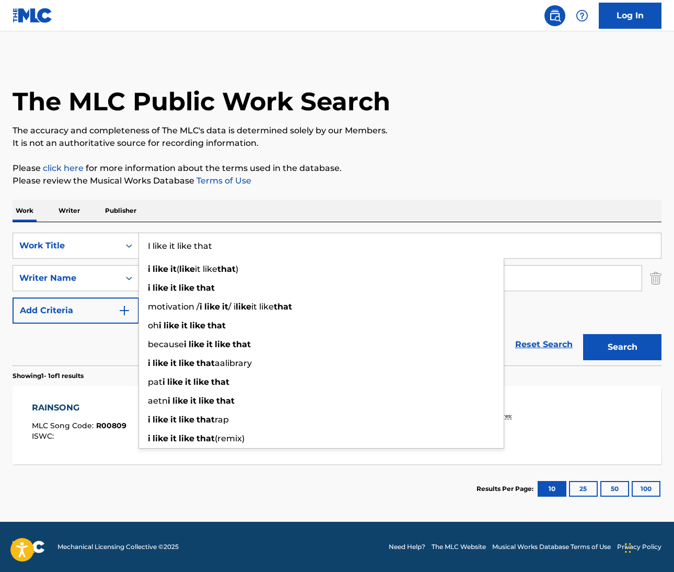
type input "I like it like that"
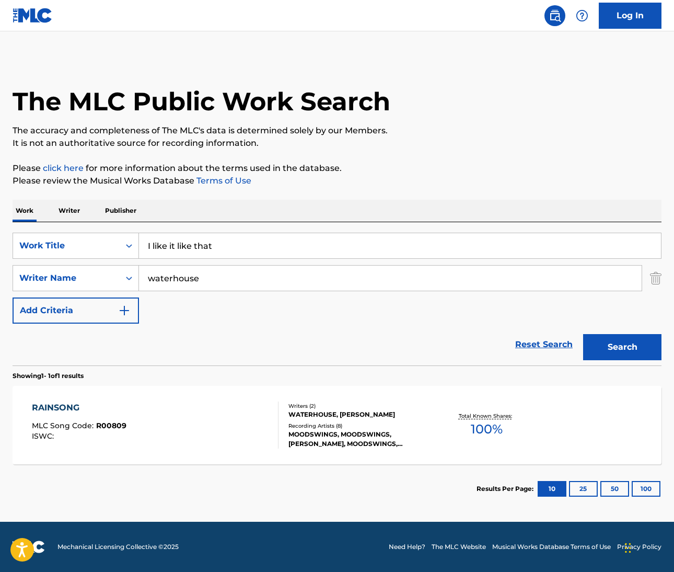
click at [573, 160] on div "The MLC Public Work Search The accuracy and completeness of The MLC's data is d…" at bounding box center [337, 285] width 674 height 456
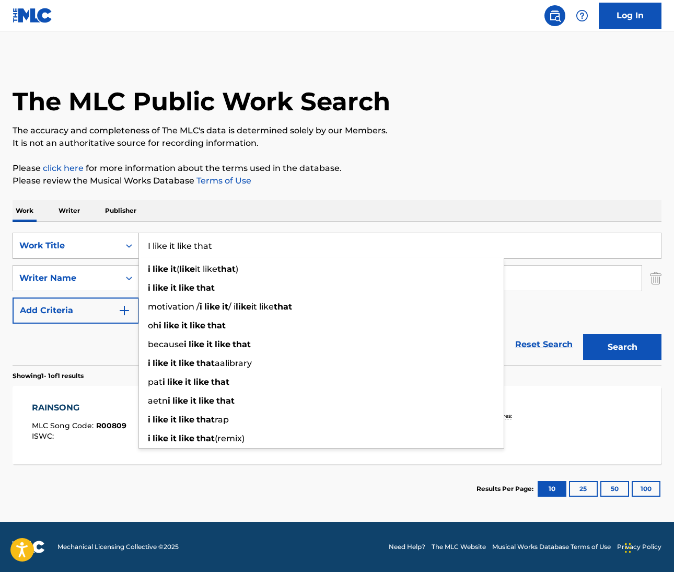
drag, startPoint x: 228, startPoint y: 247, endPoint x: 132, endPoint y: 234, distance: 97.6
click at [132, 234] on div "SearchWithCriteriaeb11bebd-b17f-4b81-aba6-1f2fd0a677a4 Work Title I like it lik…" at bounding box center [337, 246] width 649 height 26
click at [431, 144] on p "It is not an authoritative source for recording information." at bounding box center [337, 143] width 649 height 13
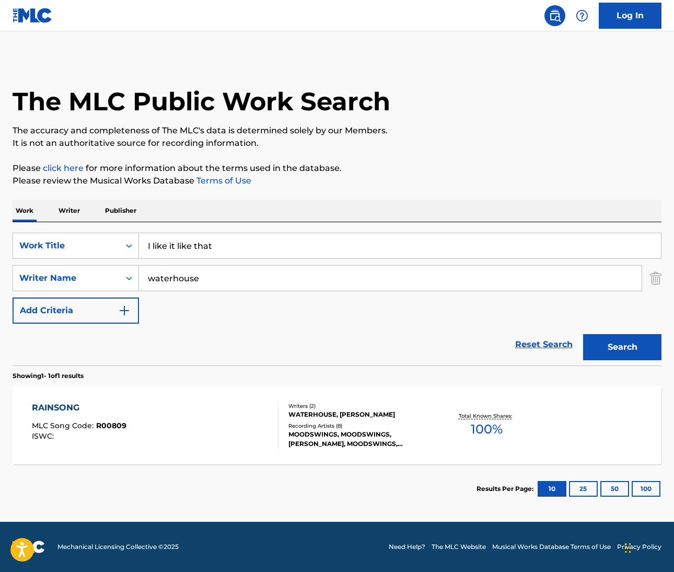
click at [178, 274] on input "waterhouse" at bounding box center [390, 277] width 503 height 25
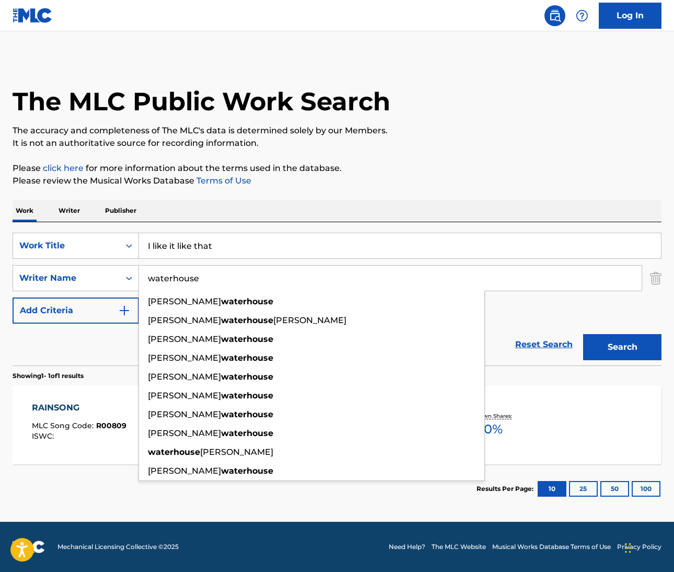
click at [178, 274] on input "waterhouse" at bounding box center [390, 277] width 503 height 25
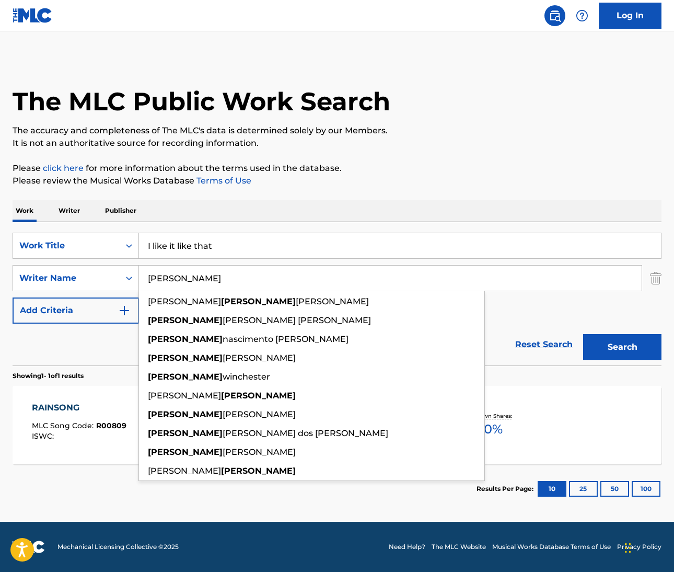
type input "lucas"
click at [622, 347] on button "Search" at bounding box center [622, 347] width 78 height 26
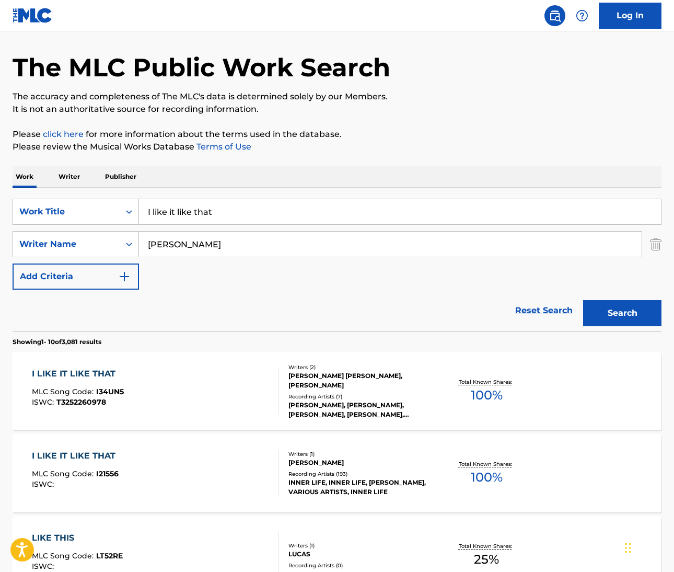
scroll to position [45, 0]
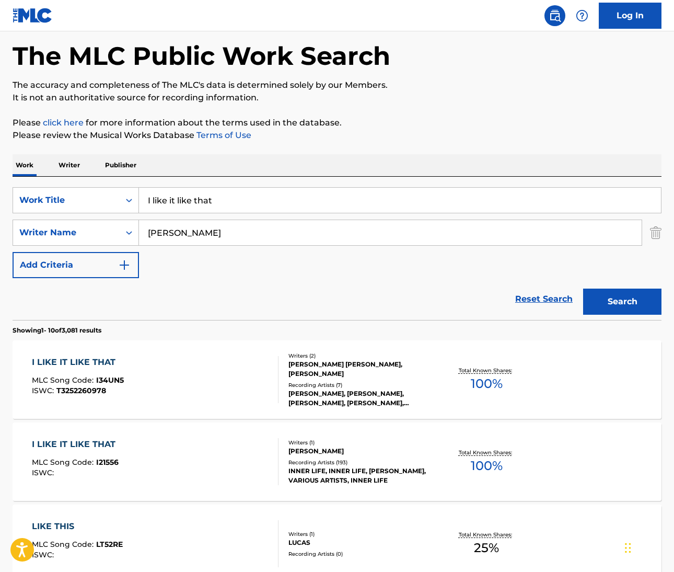
click at [100, 444] on div "I LIKE IT LIKE THAT" at bounding box center [76, 444] width 89 height 13
